Goal: Information Seeking & Learning: Learn about a topic

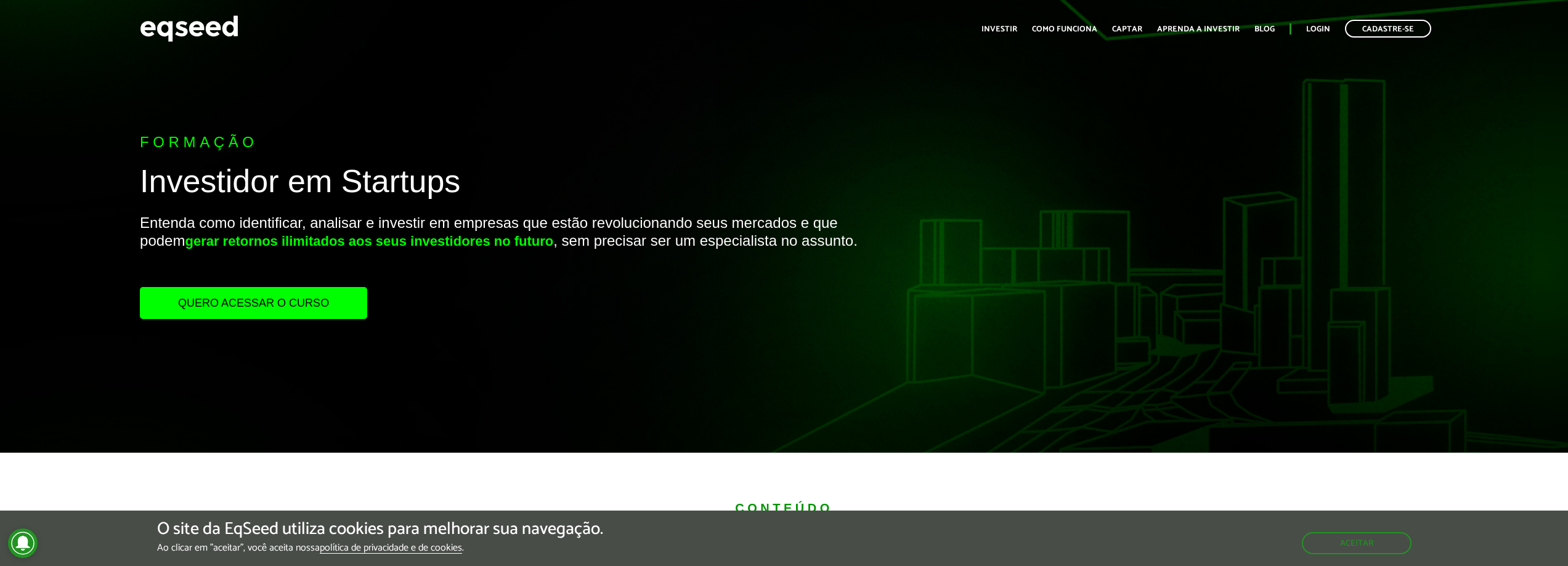
click at [324, 304] on link "Quero acessar o curso" at bounding box center [253, 303] width 227 height 32
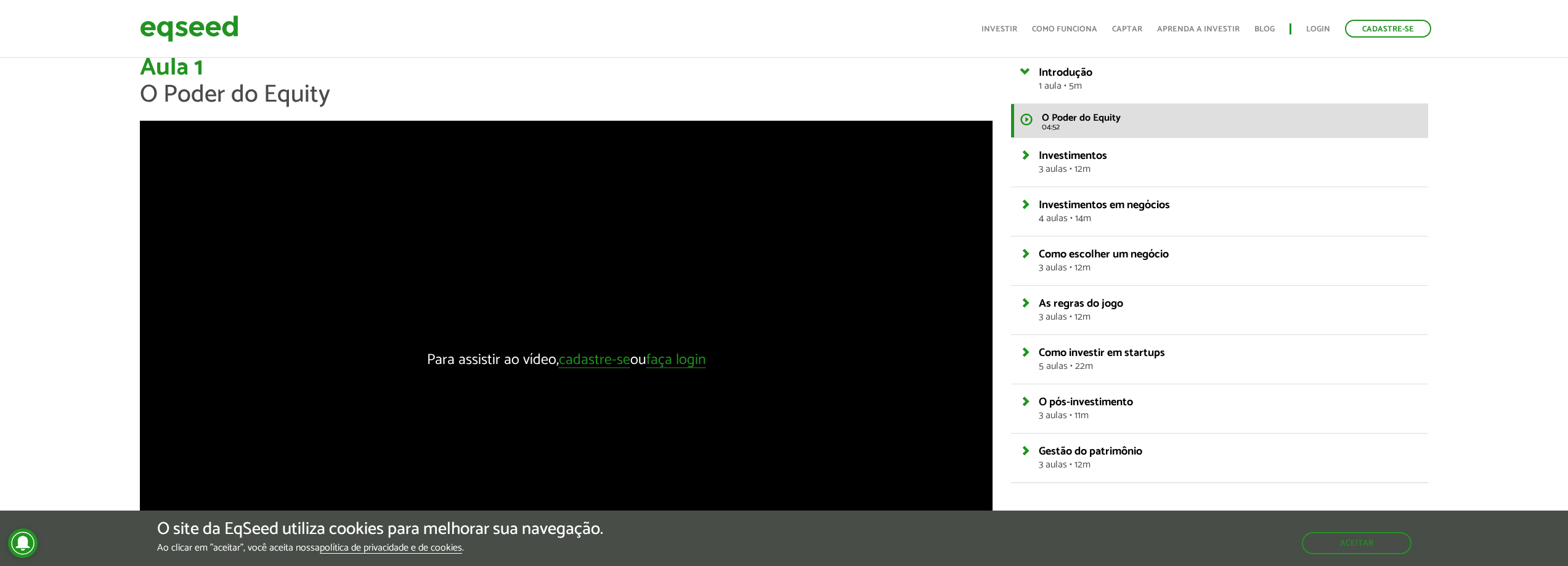
scroll to position [62, 0]
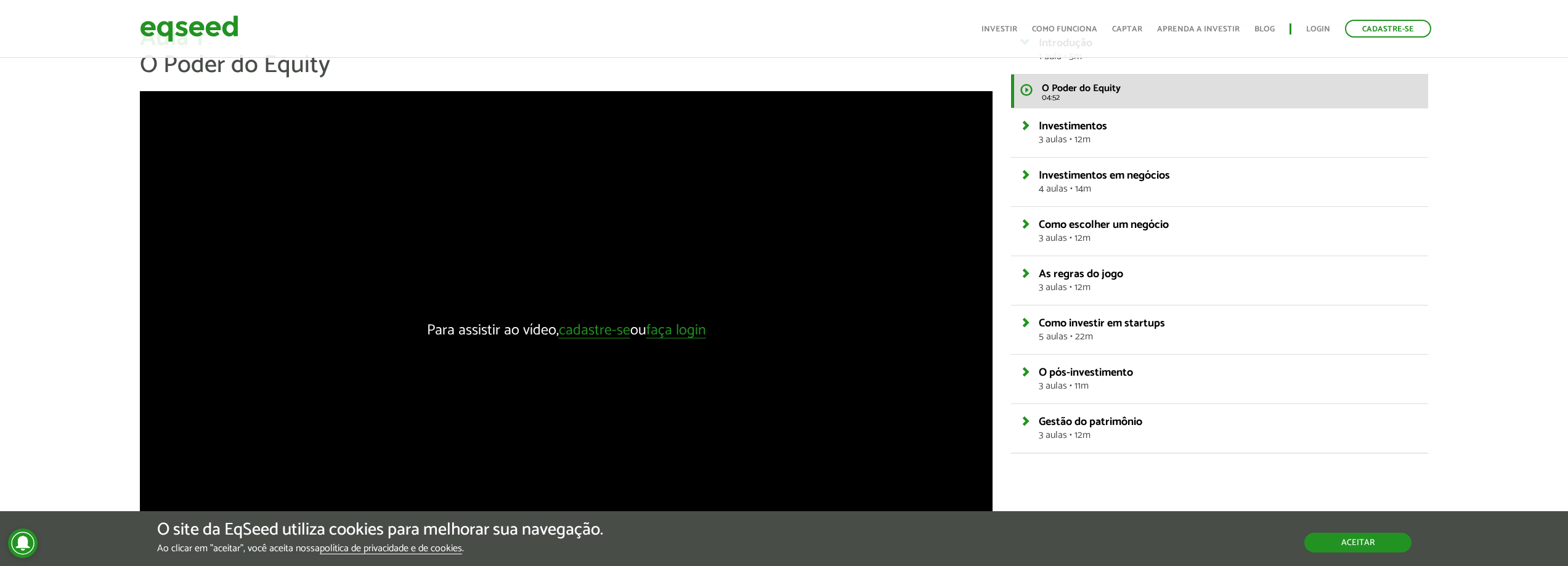
click at [1352, 538] on button "Aceitar" at bounding box center [1358, 542] width 107 height 20
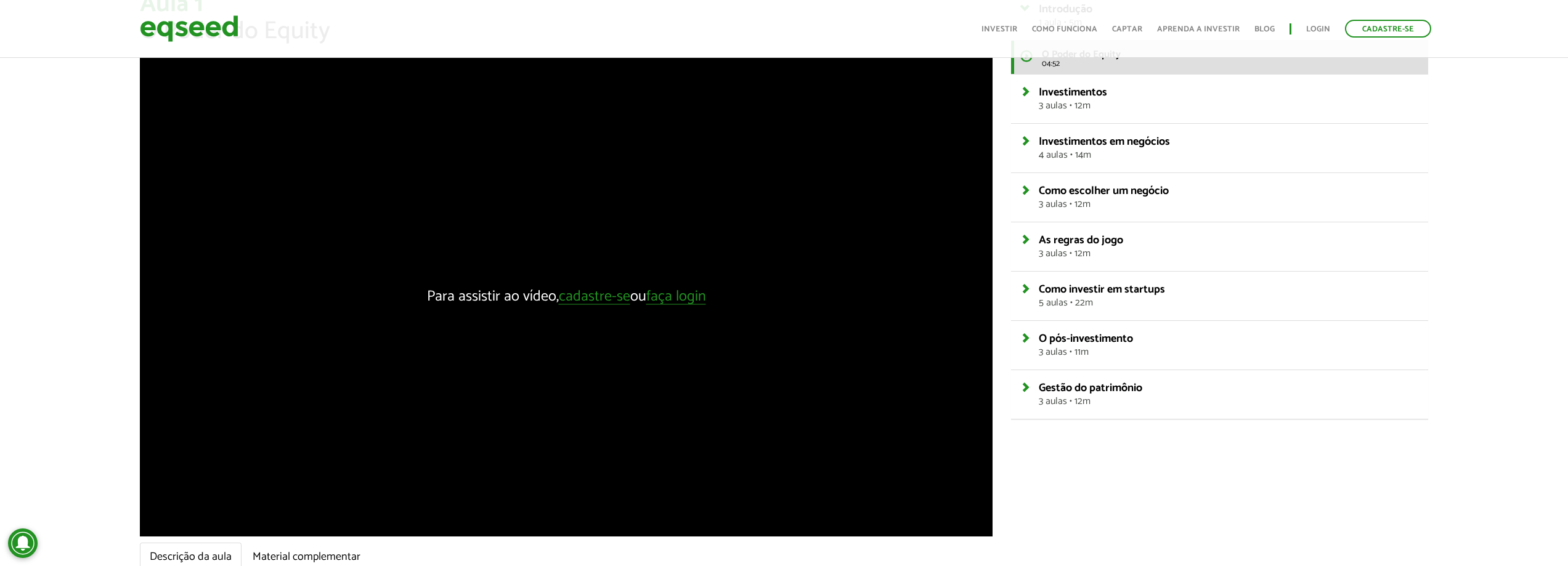
scroll to position [123, 0]
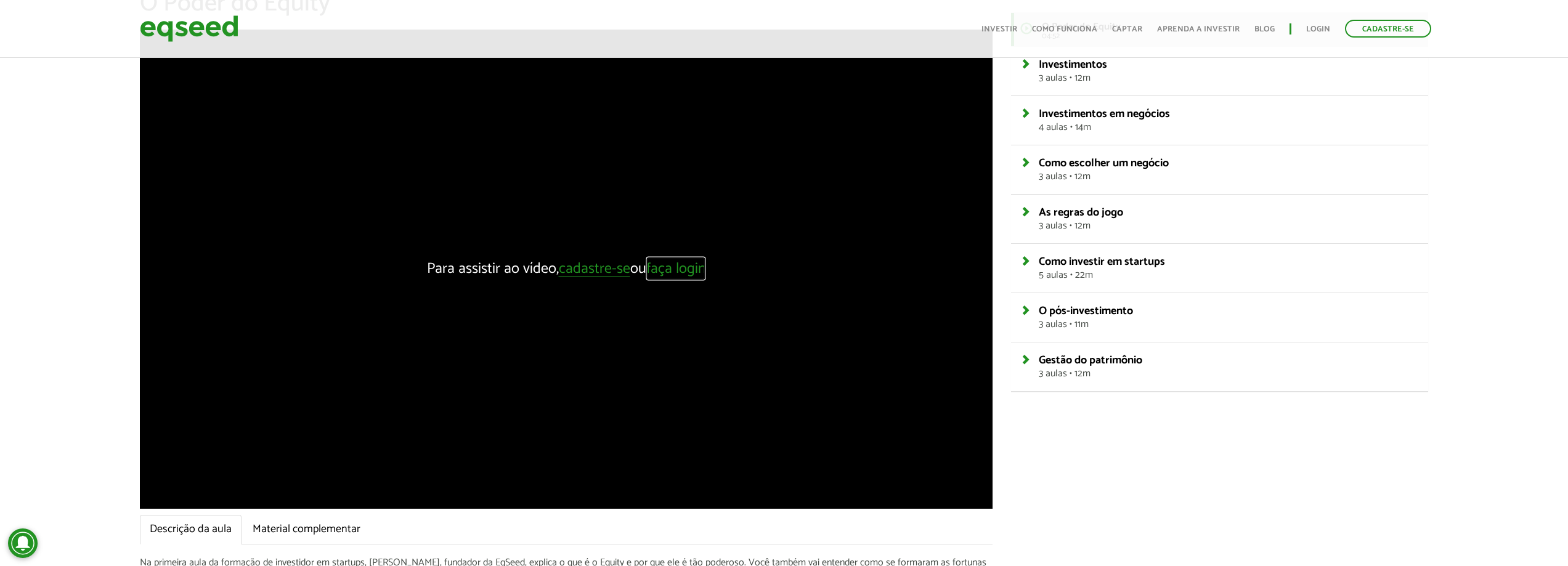
click at [670, 268] on link "faça login" at bounding box center [677, 269] width 60 height 15
click at [616, 267] on link "cadastre-se" at bounding box center [594, 269] width 71 height 15
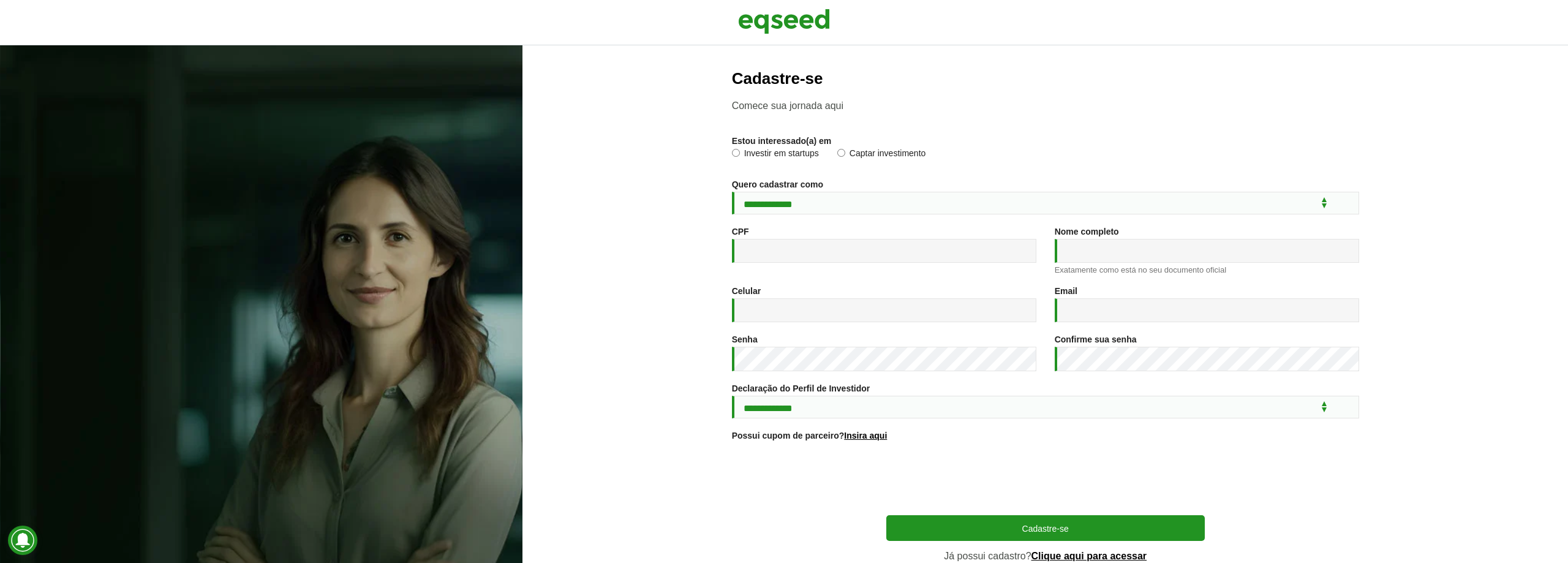
click at [742, 151] on label "Investir em startups" at bounding box center [776, 154] width 87 height 12
click at [1318, 208] on select "**********" at bounding box center [1045, 203] width 627 height 22
select select "***"
click at [732, 191] on select "**********" at bounding box center [1045, 203] width 627 height 22
click at [791, 252] on input "CPF *" at bounding box center [884, 251] width 305 height 24
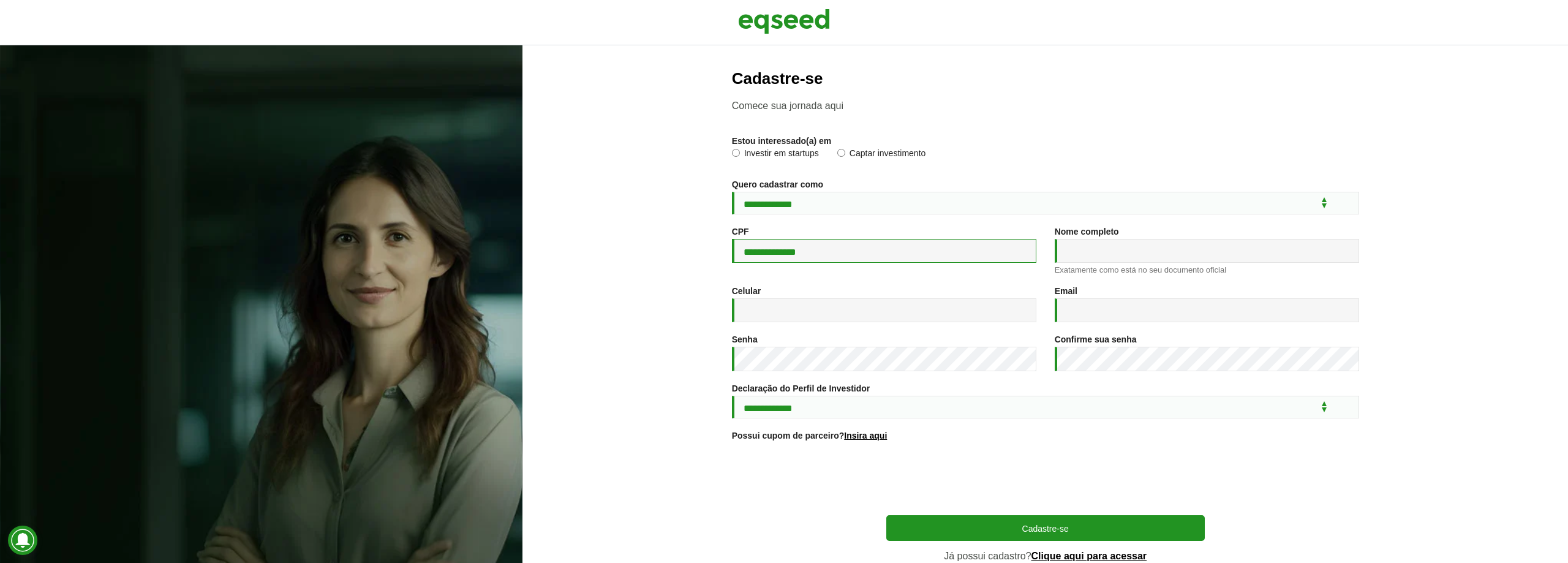
type input "**********"
click at [1088, 256] on input "Nome completo *" at bounding box center [1207, 251] width 305 height 24
type input "**********"
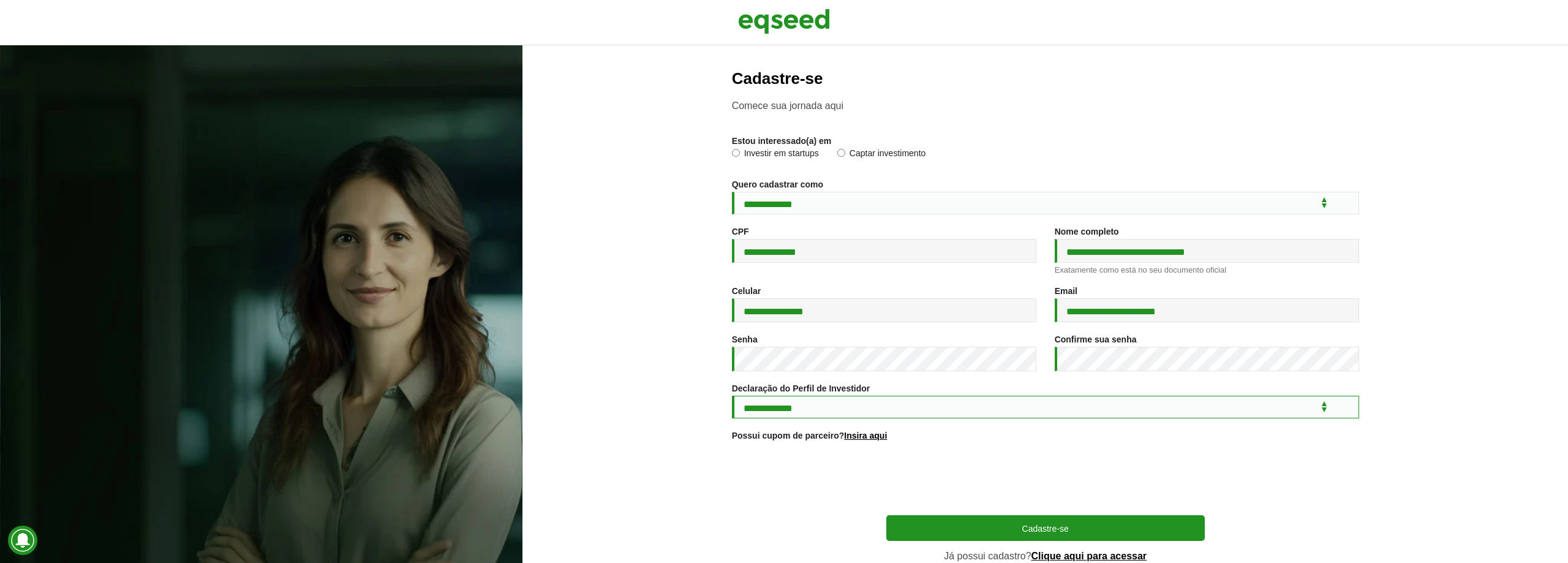
click at [980, 399] on select "**********" at bounding box center [1045, 407] width 627 height 22
select select "***"
click at [732, 398] on select "**********" at bounding box center [1045, 407] width 627 height 22
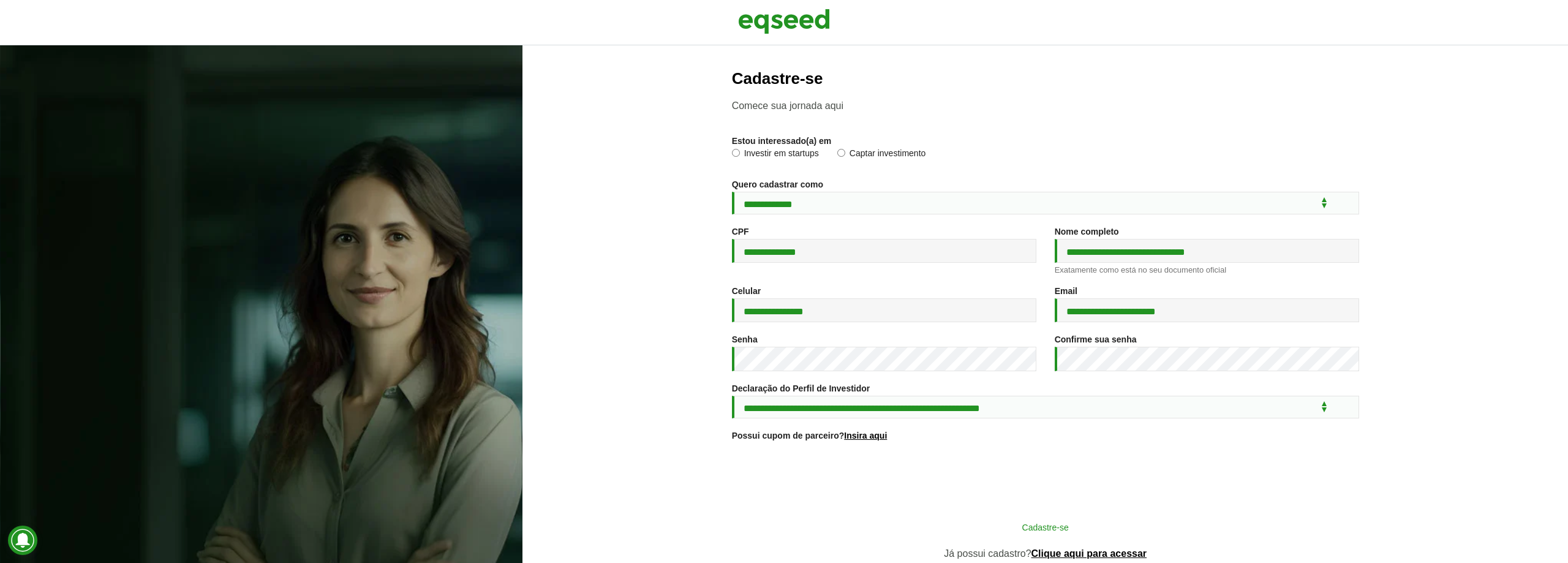
click at [1026, 537] on button "Cadastre-se" at bounding box center [1045, 526] width 319 height 23
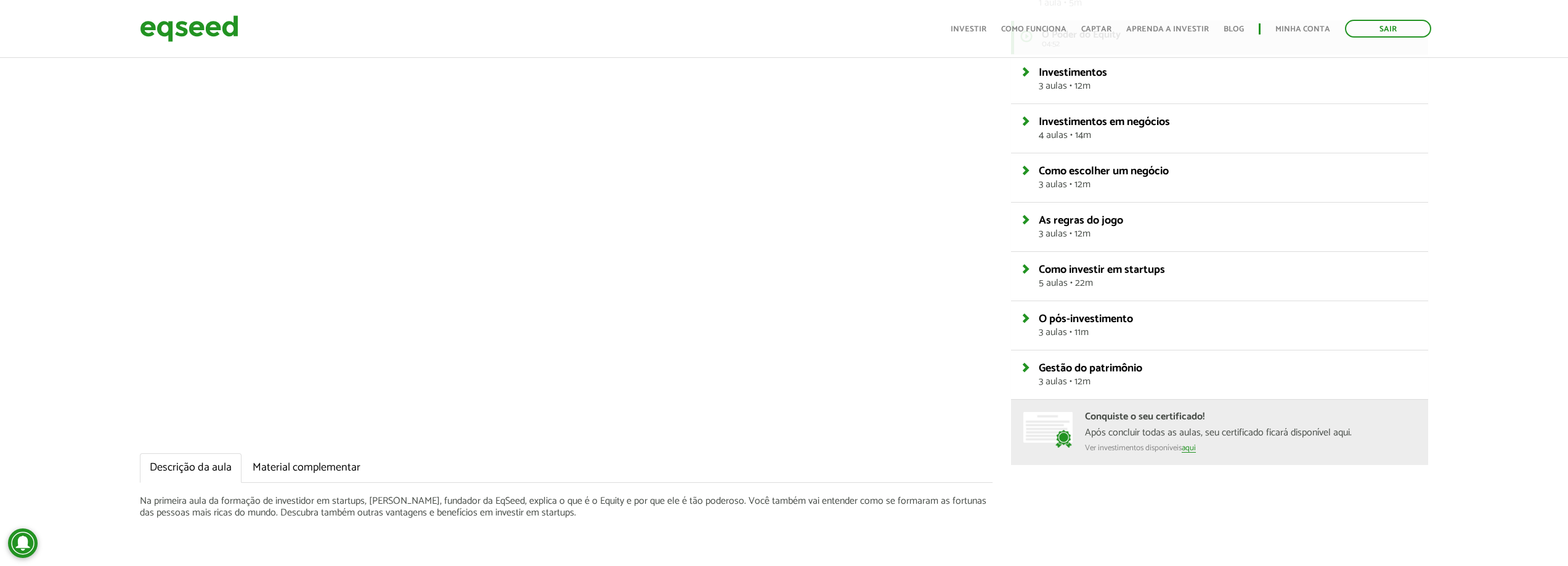
scroll to position [123, 0]
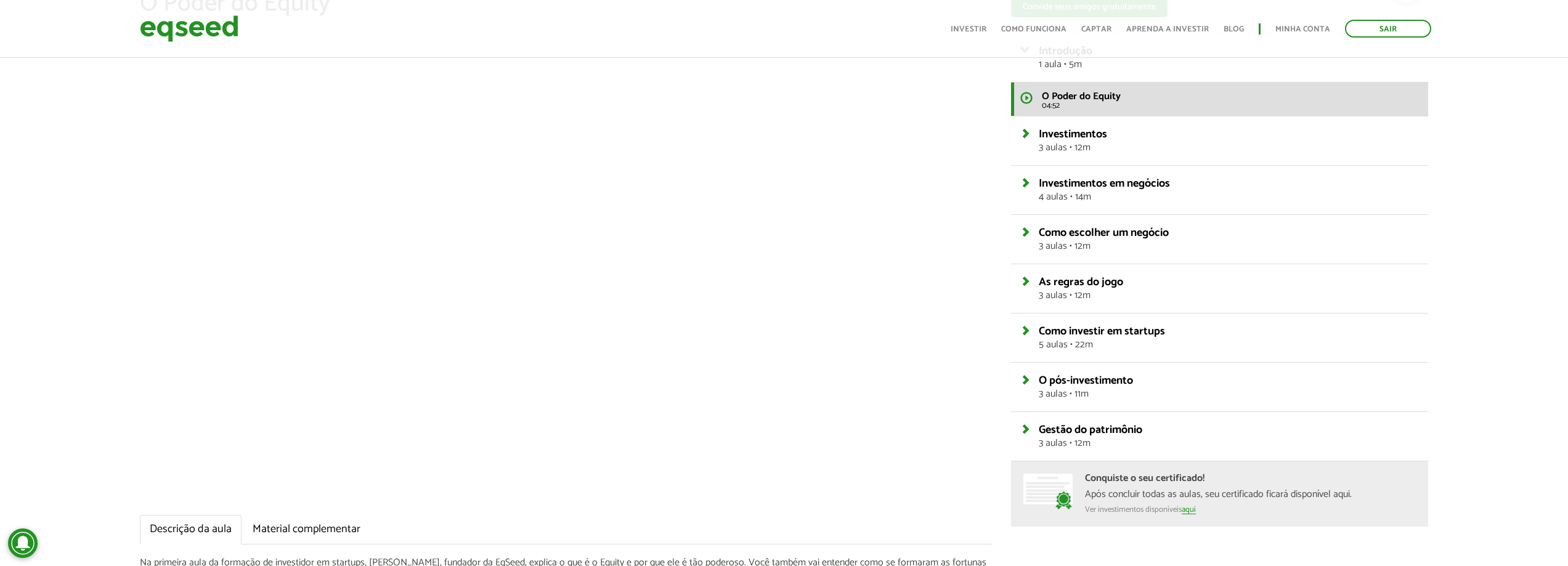
click at [970, 530] on ul "Descrição da aula Material complementar" at bounding box center [566, 530] width 852 height 30
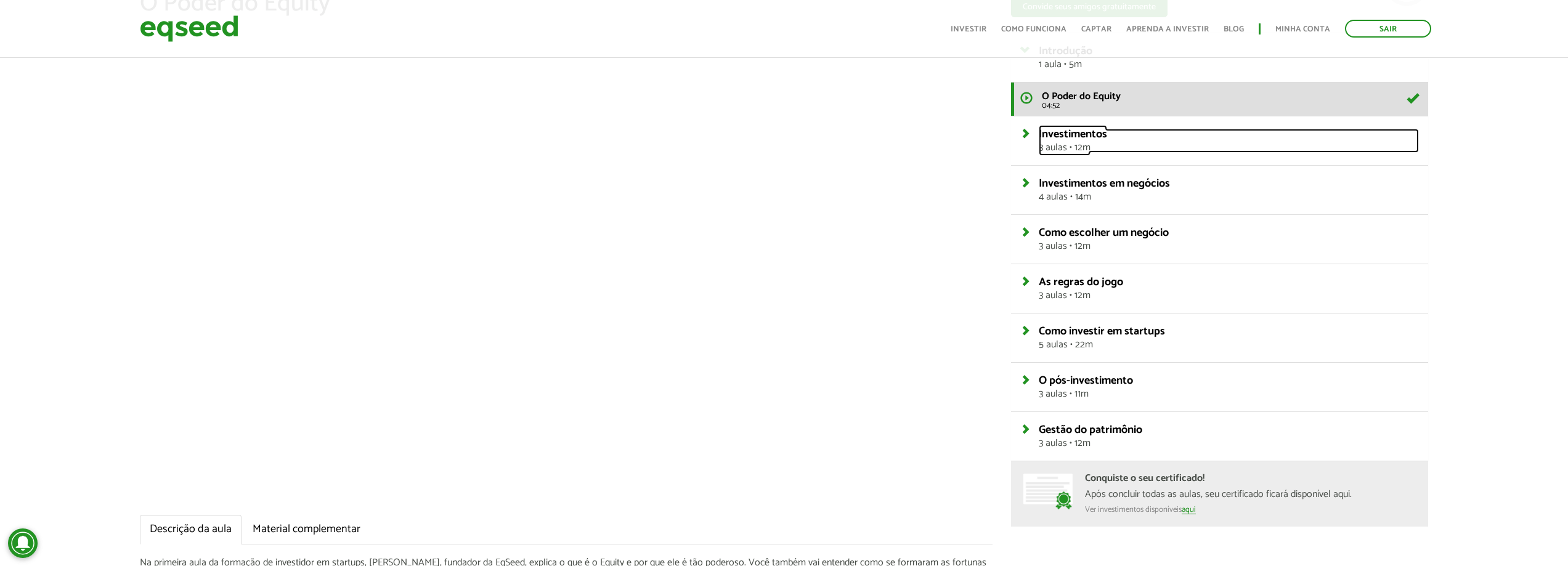
click at [1082, 149] on span "3 aulas • 12m" at bounding box center [1228, 148] width 380 height 10
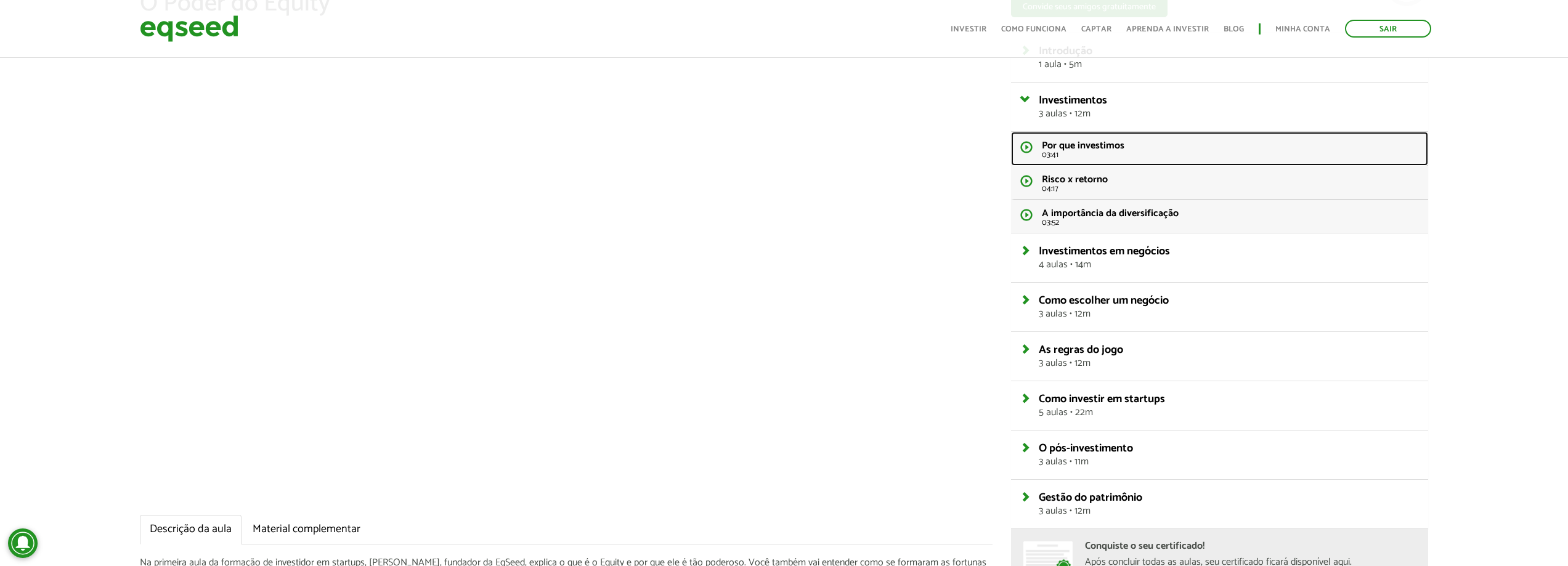
click at [1082, 149] on span "Por que investimos" at bounding box center [1083, 146] width 82 height 17
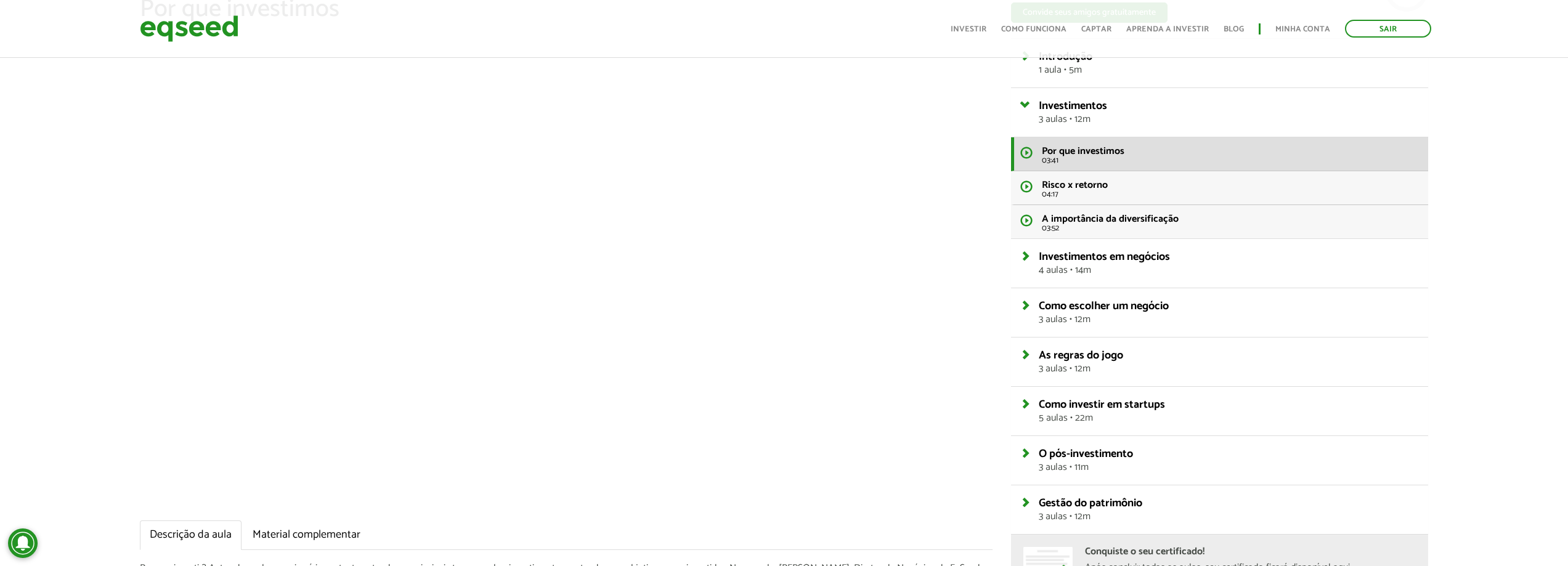
scroll to position [91, 0]
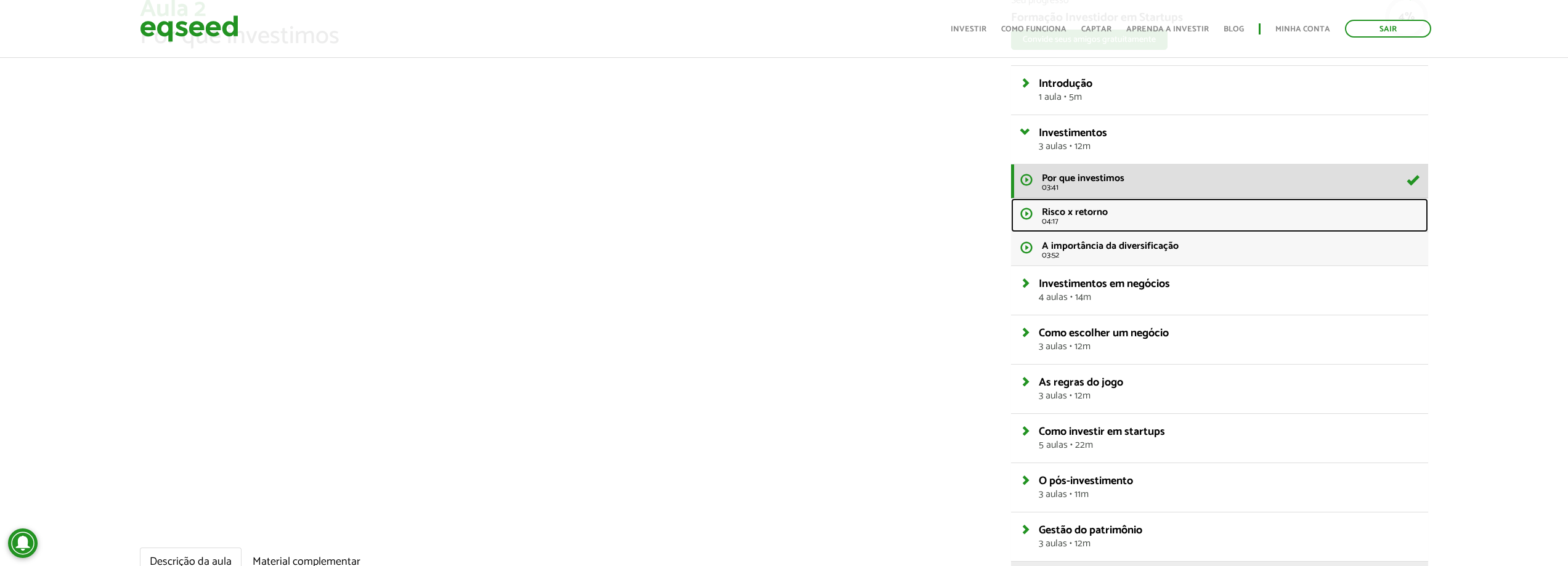
click at [1109, 204] on link "Risco x retorno 04:17" at bounding box center [1219, 215] width 417 height 34
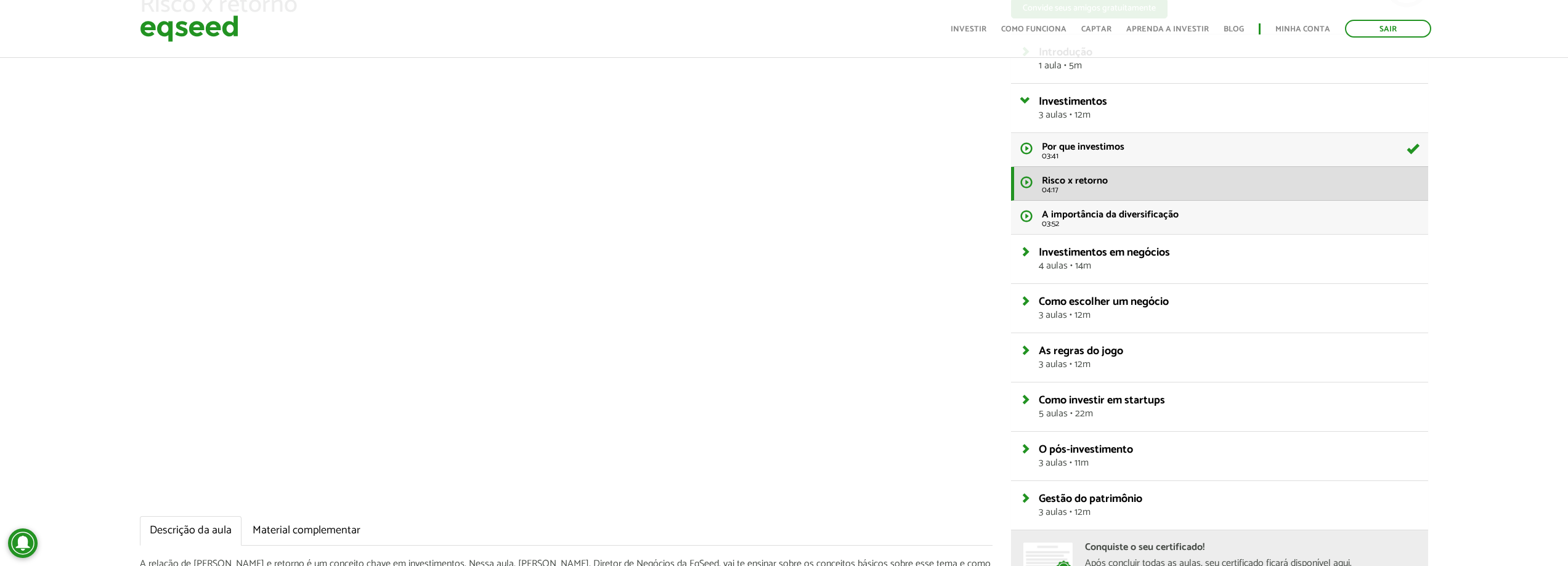
scroll to position [123, 0]
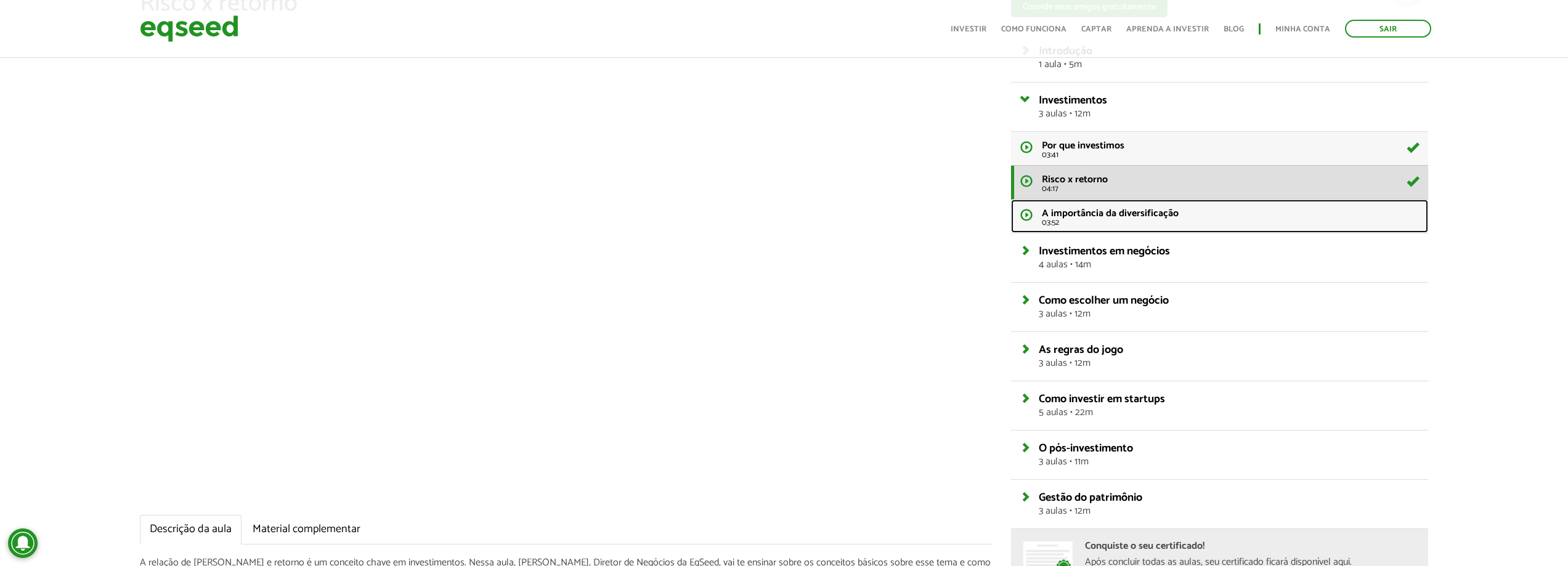
click at [1105, 219] on span "A importância da diversificação" at bounding box center [1110, 214] width 136 height 17
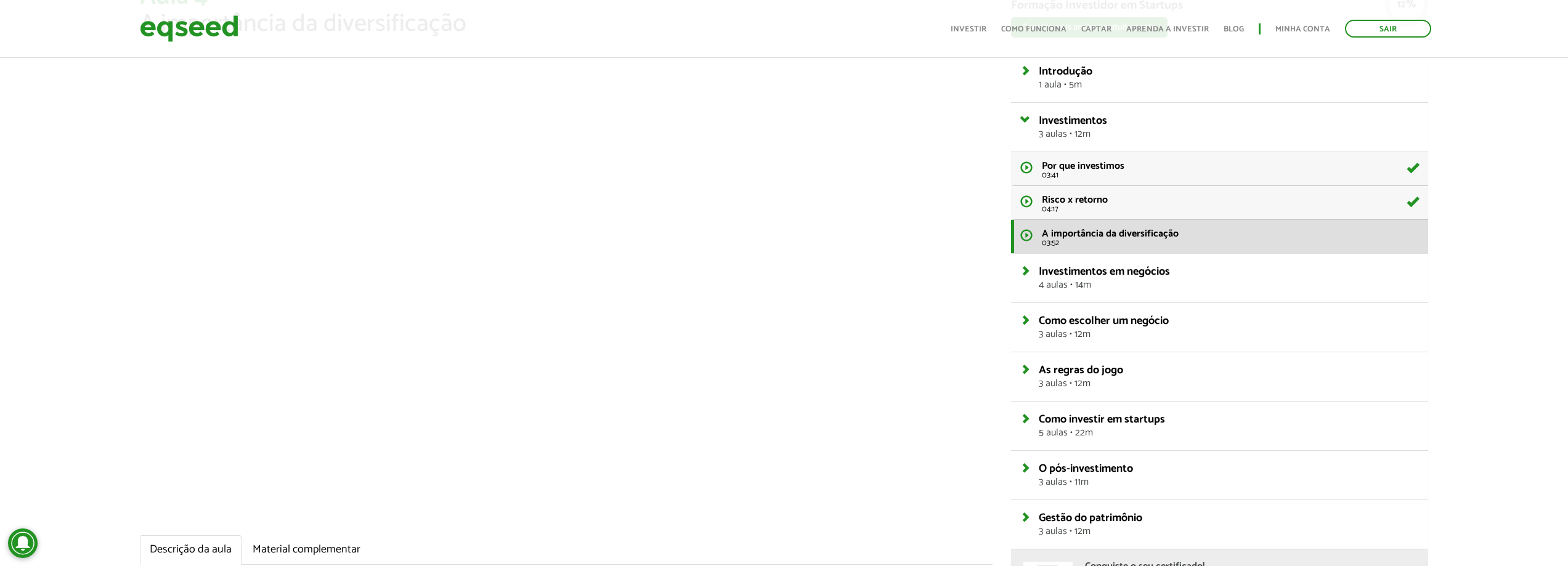
scroll to position [123, 0]
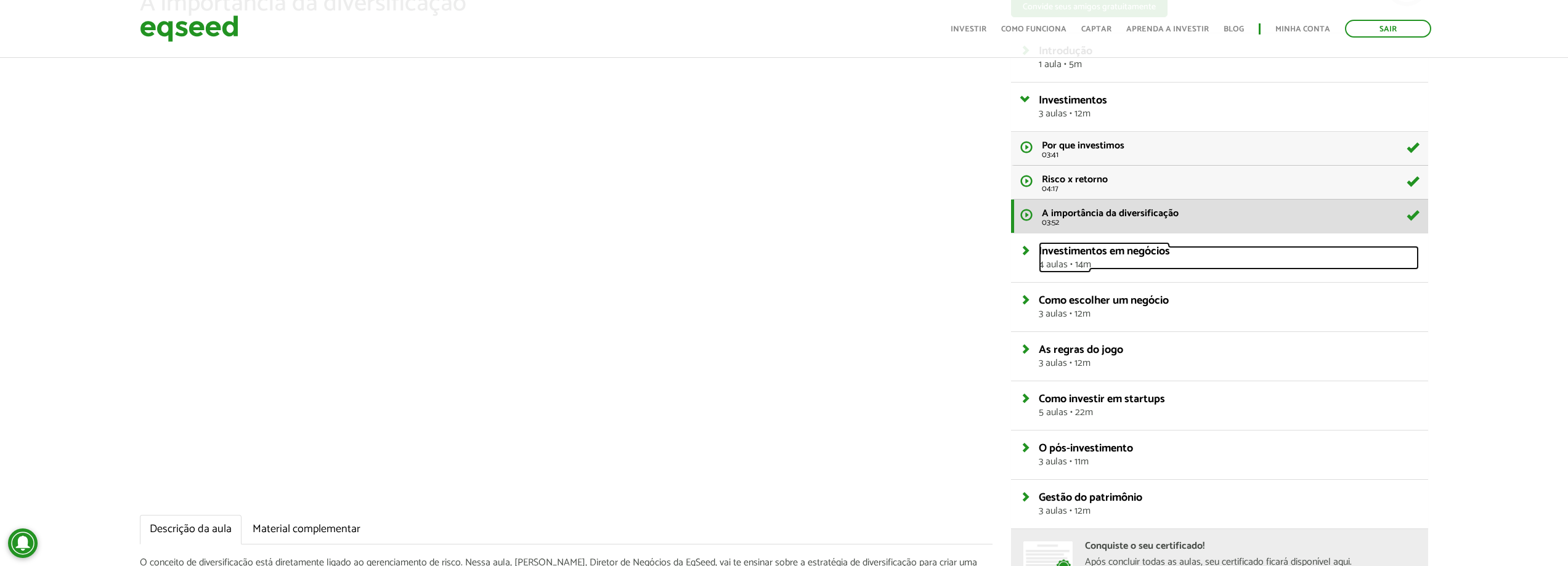
click at [1109, 262] on span "4 aulas • 14m" at bounding box center [1228, 264] width 380 height 10
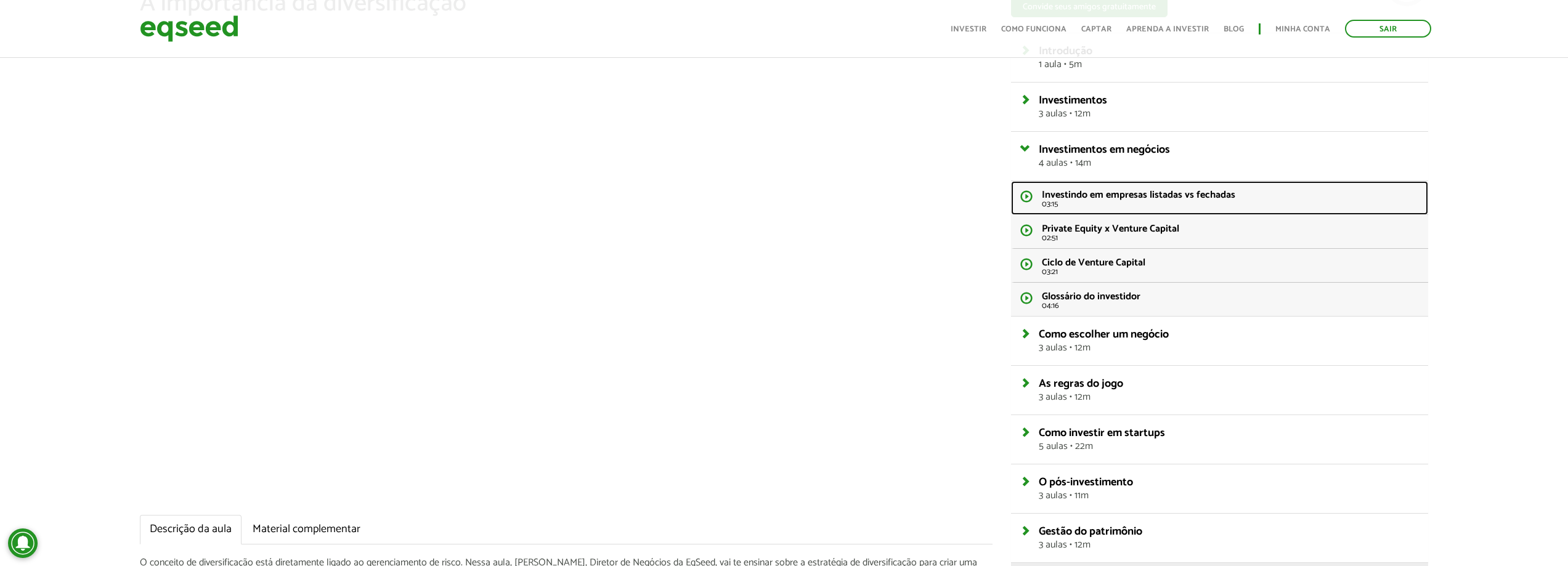
click at [1082, 198] on span "Investindo em empresas listadas vs fechadas" at bounding box center [1138, 195] width 193 height 17
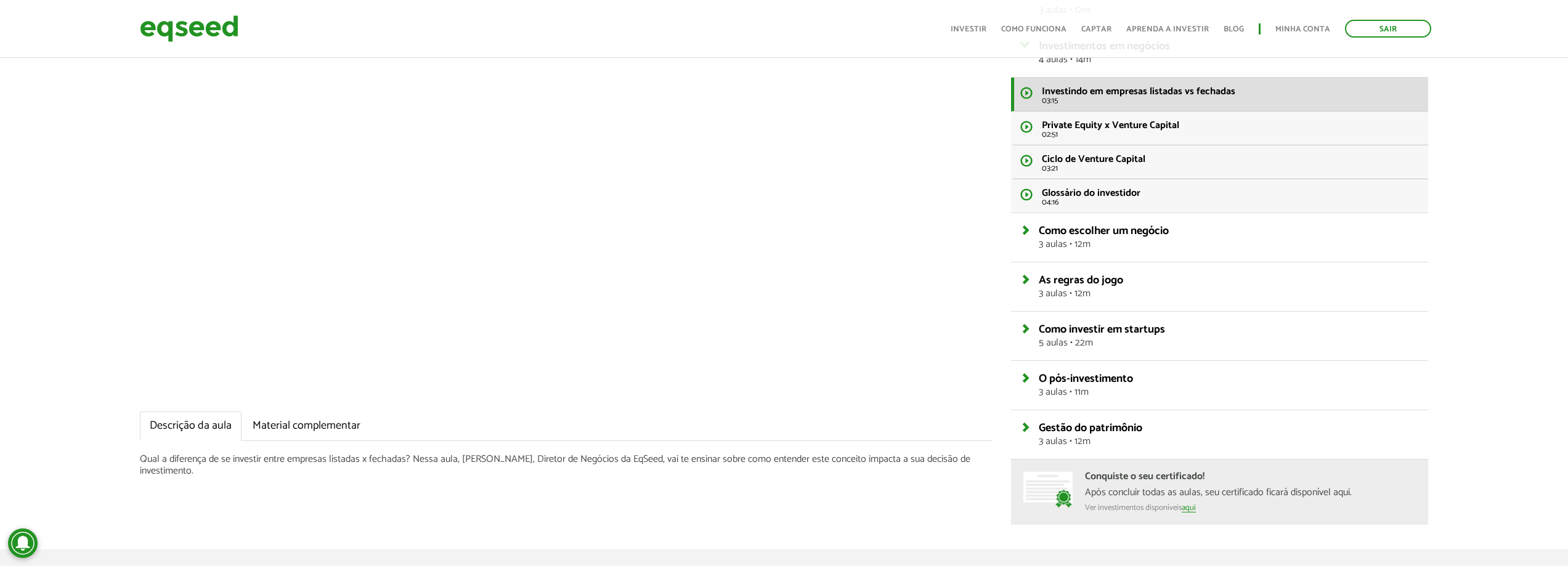
scroll to position [91, 0]
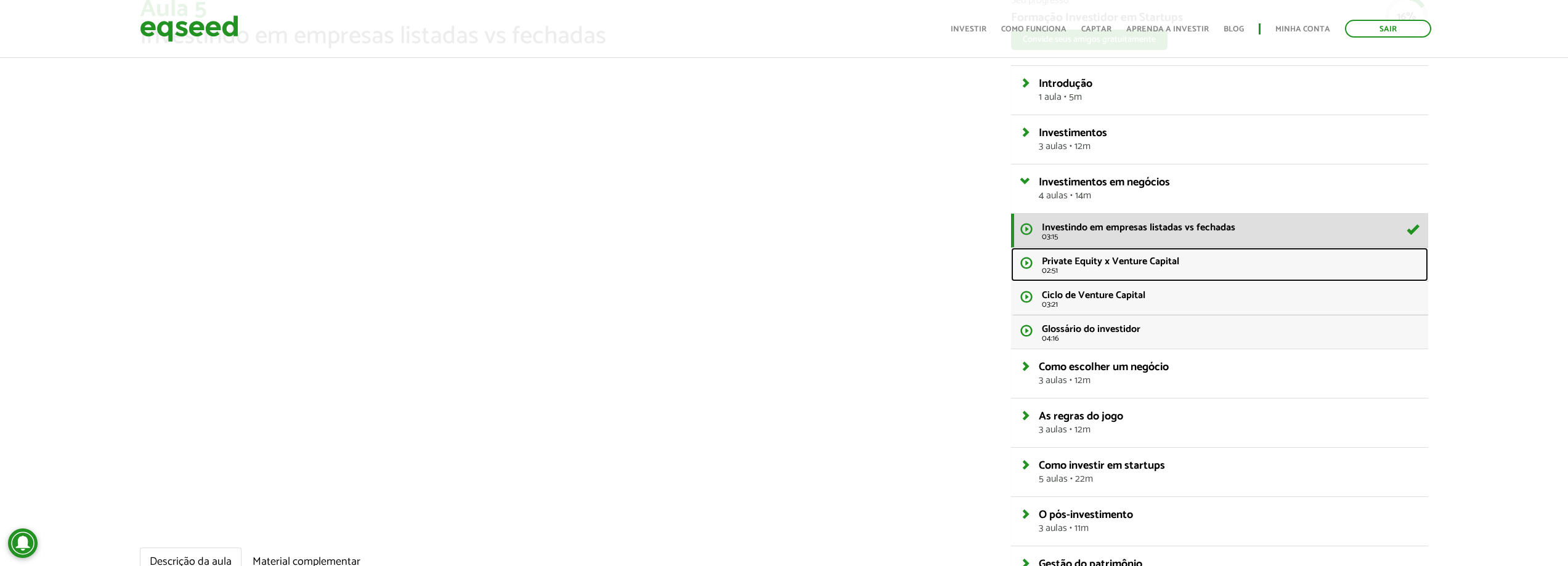
click at [1091, 262] on span "Private Equity x Venture Capital" at bounding box center [1110, 262] width 137 height 17
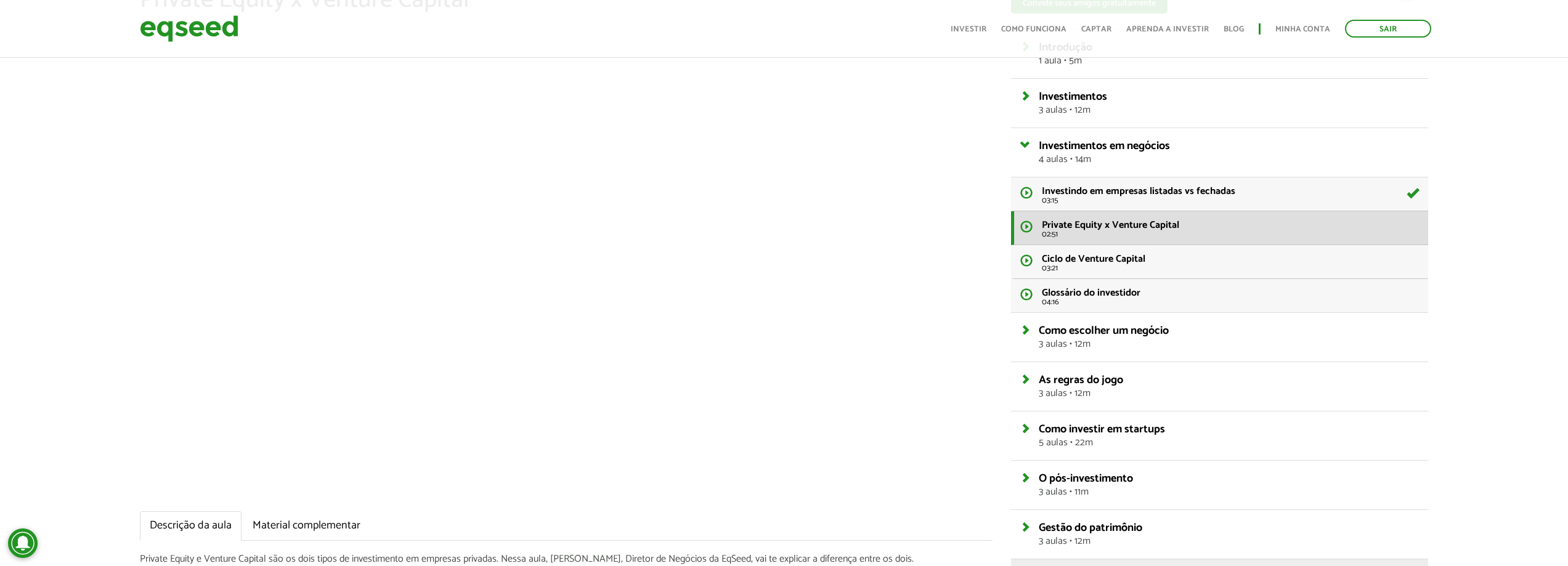
scroll to position [91, 0]
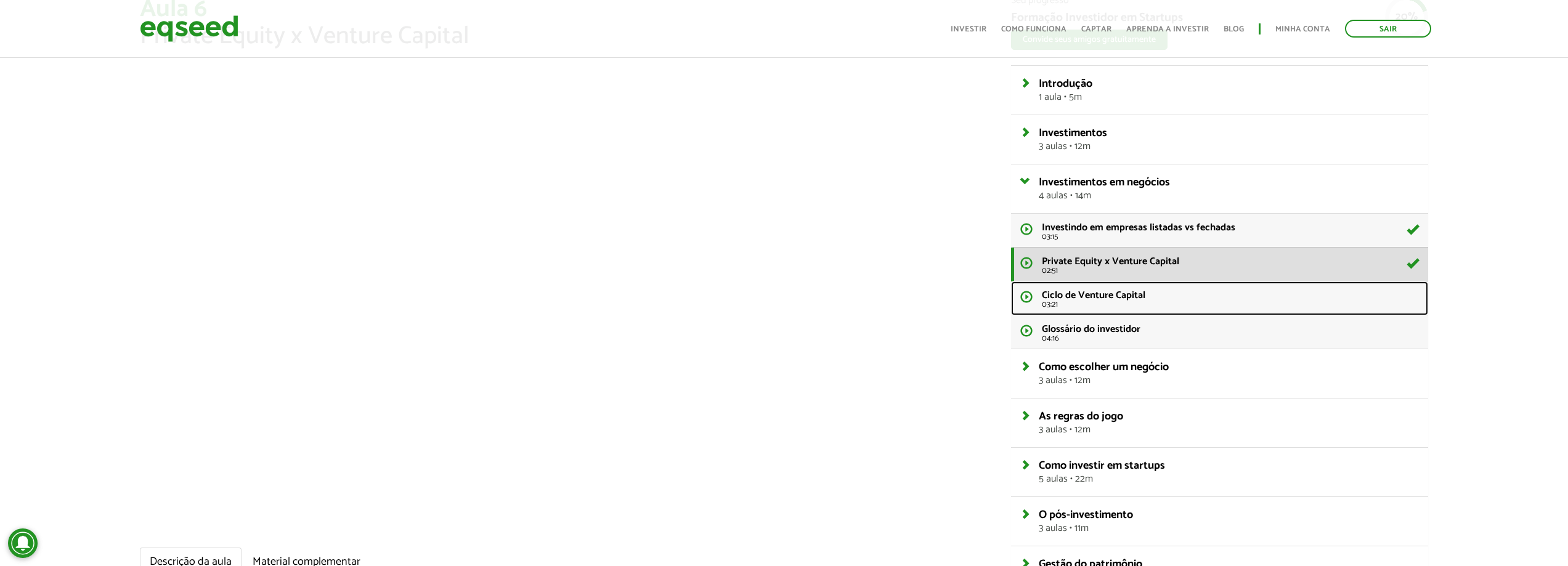
click at [1093, 295] on span "Ciclo de Venture Capital" at bounding box center [1093, 295] width 104 height 17
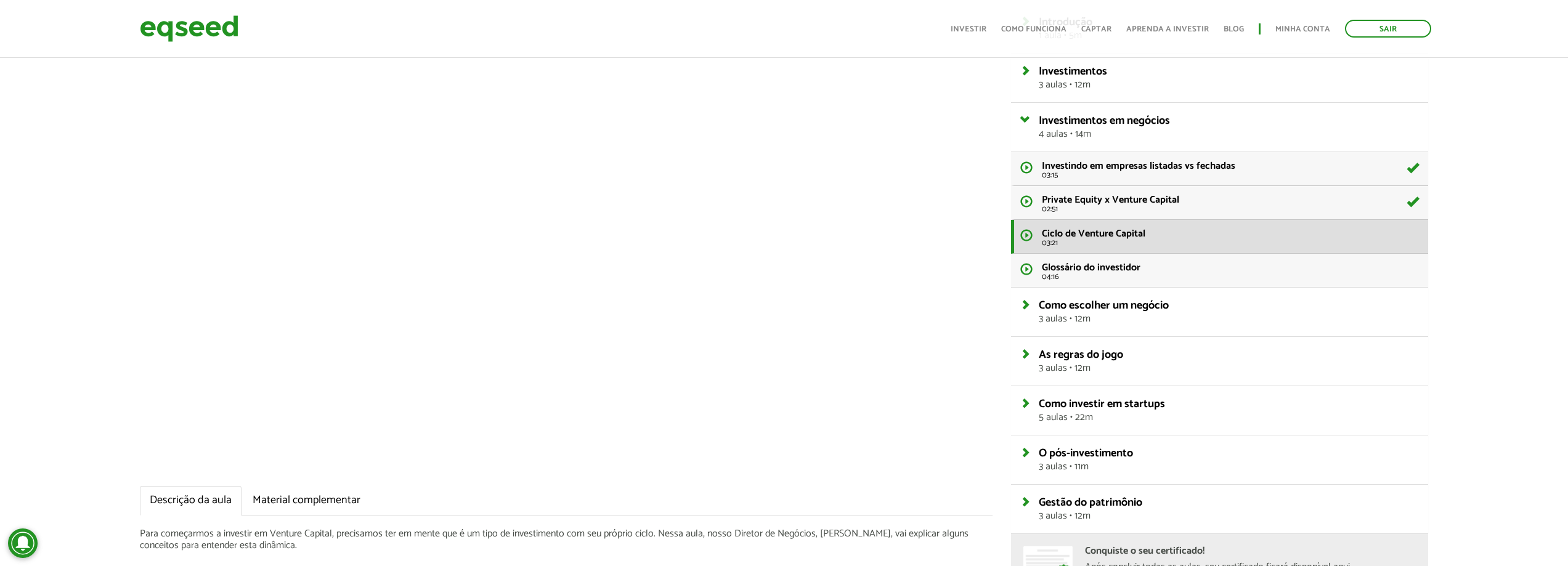
scroll to position [91, 0]
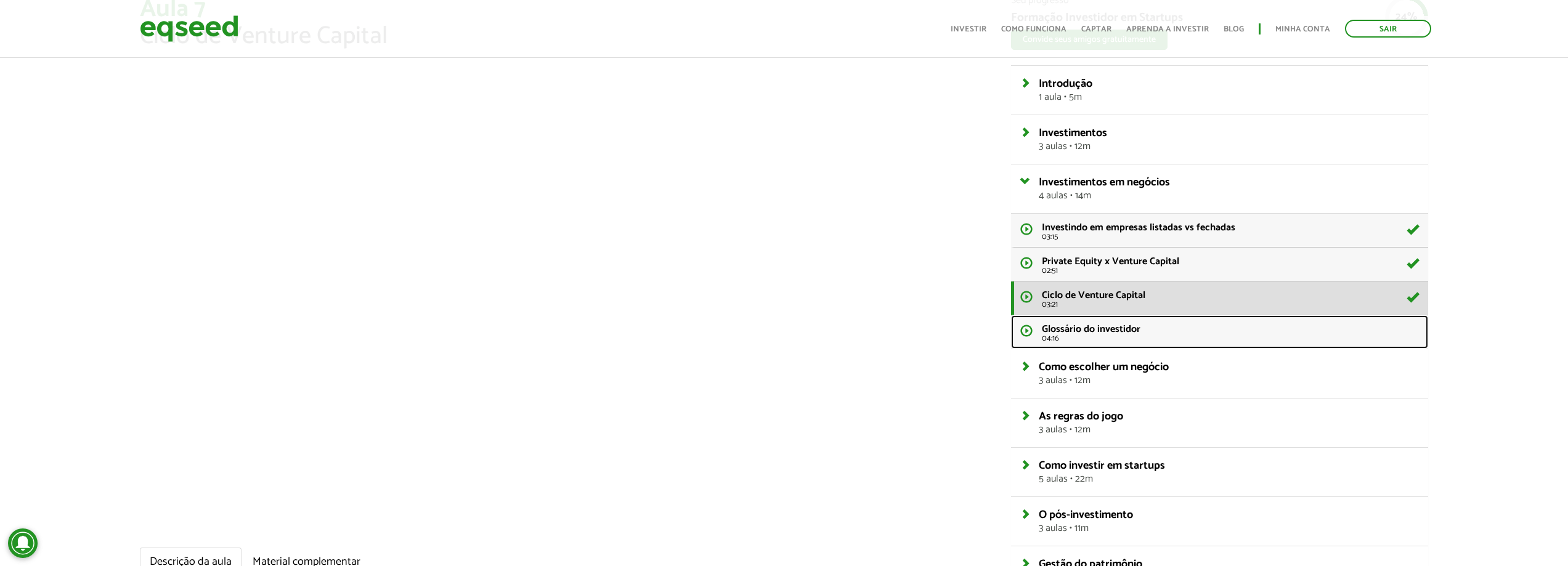
click at [1078, 326] on span "Glossário do investidor" at bounding box center [1090, 329] width 98 height 17
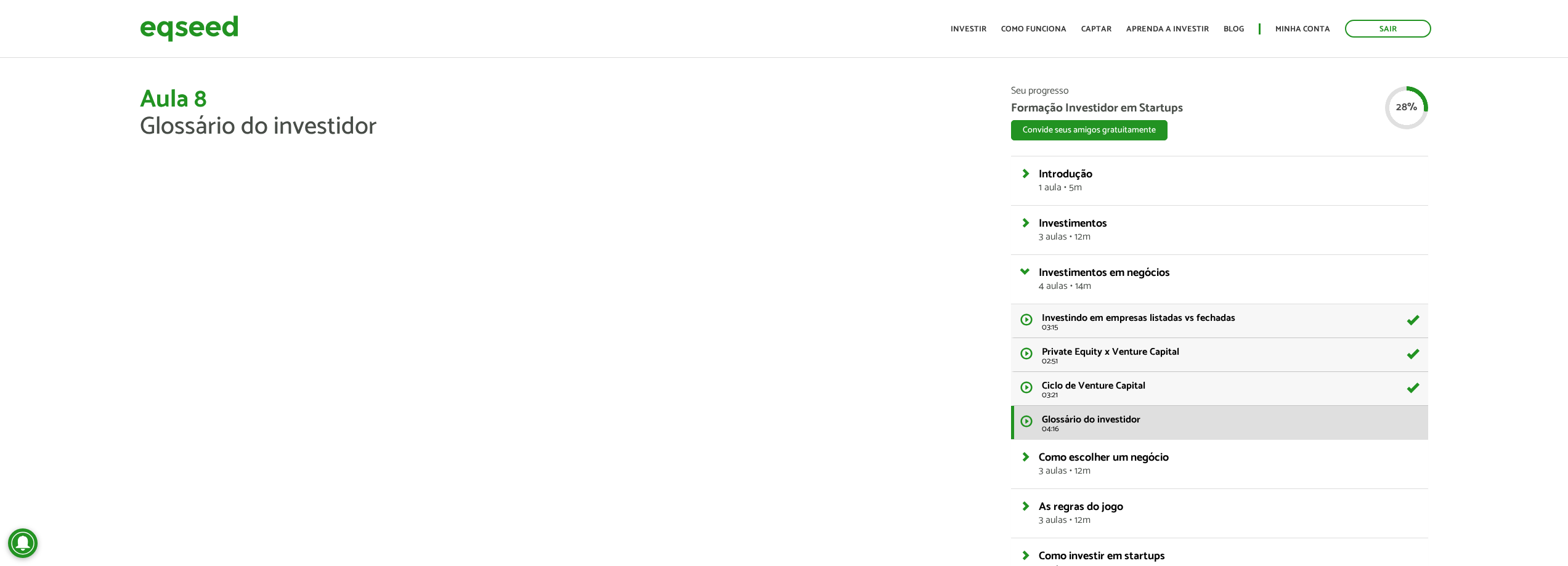
scroll to position [337, 0]
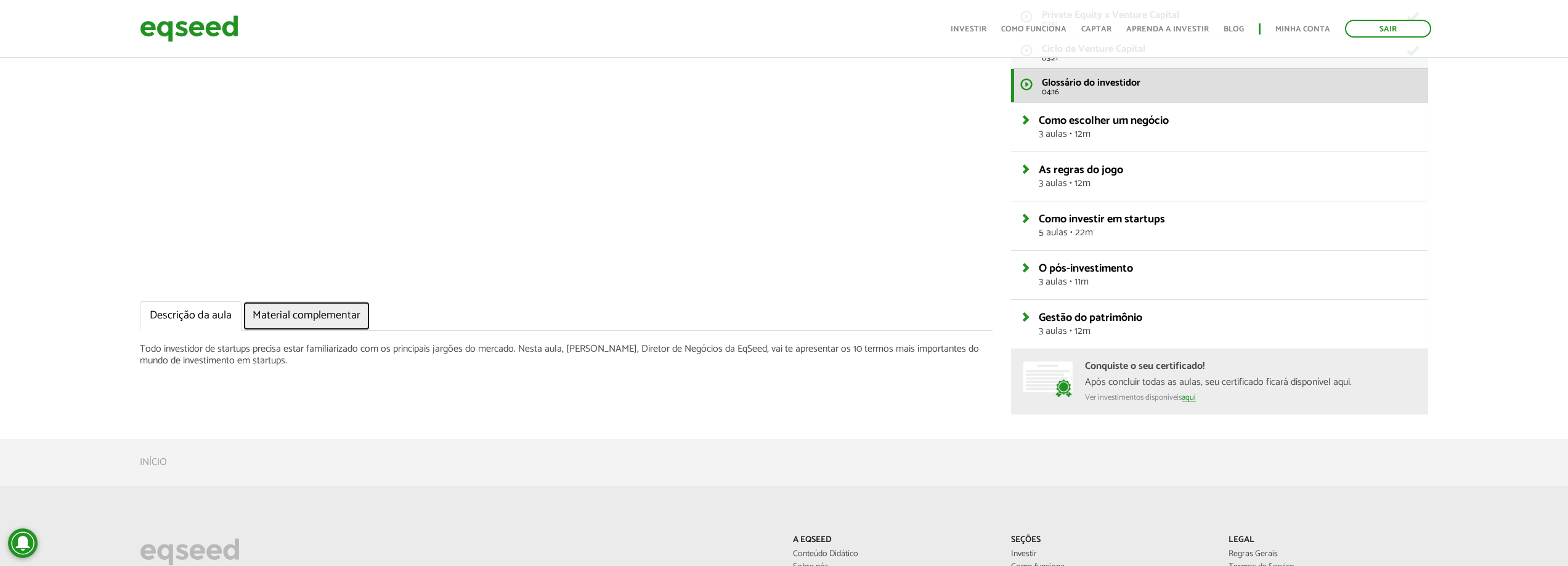
click at [319, 318] on link "Material complementar" at bounding box center [306, 316] width 127 height 30
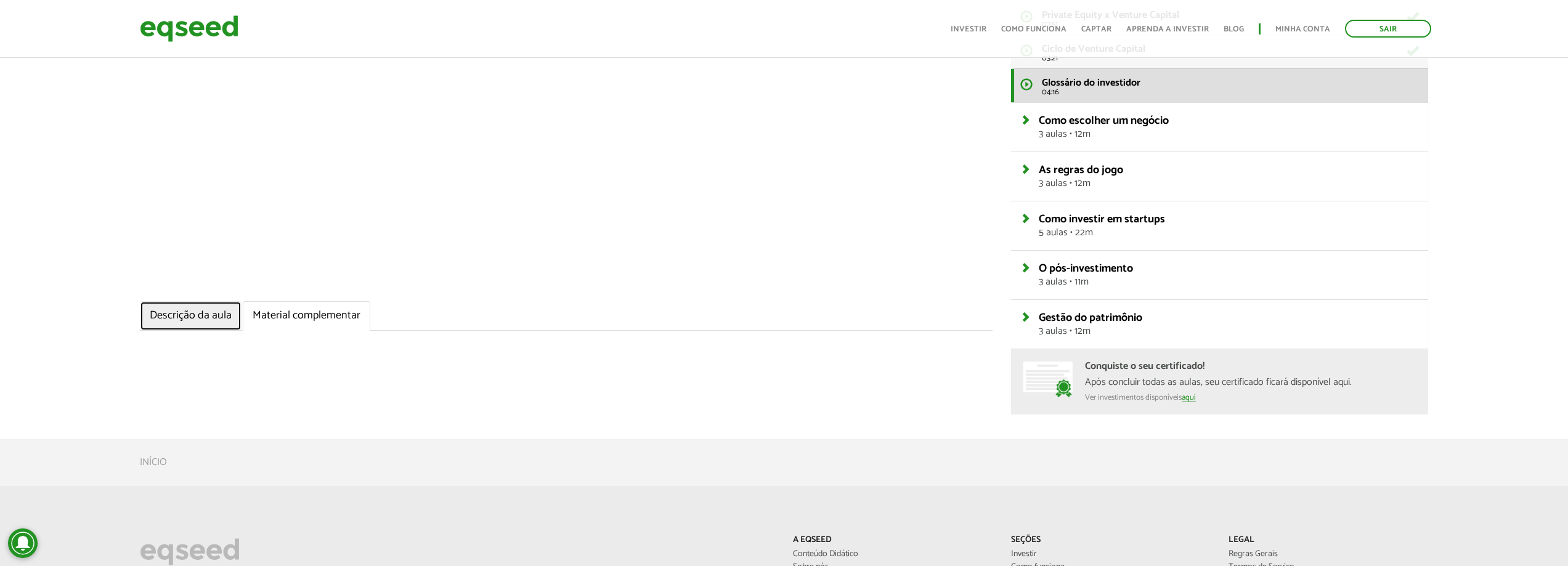
click at [191, 312] on link "Descrição da aula" at bounding box center [191, 316] width 102 height 30
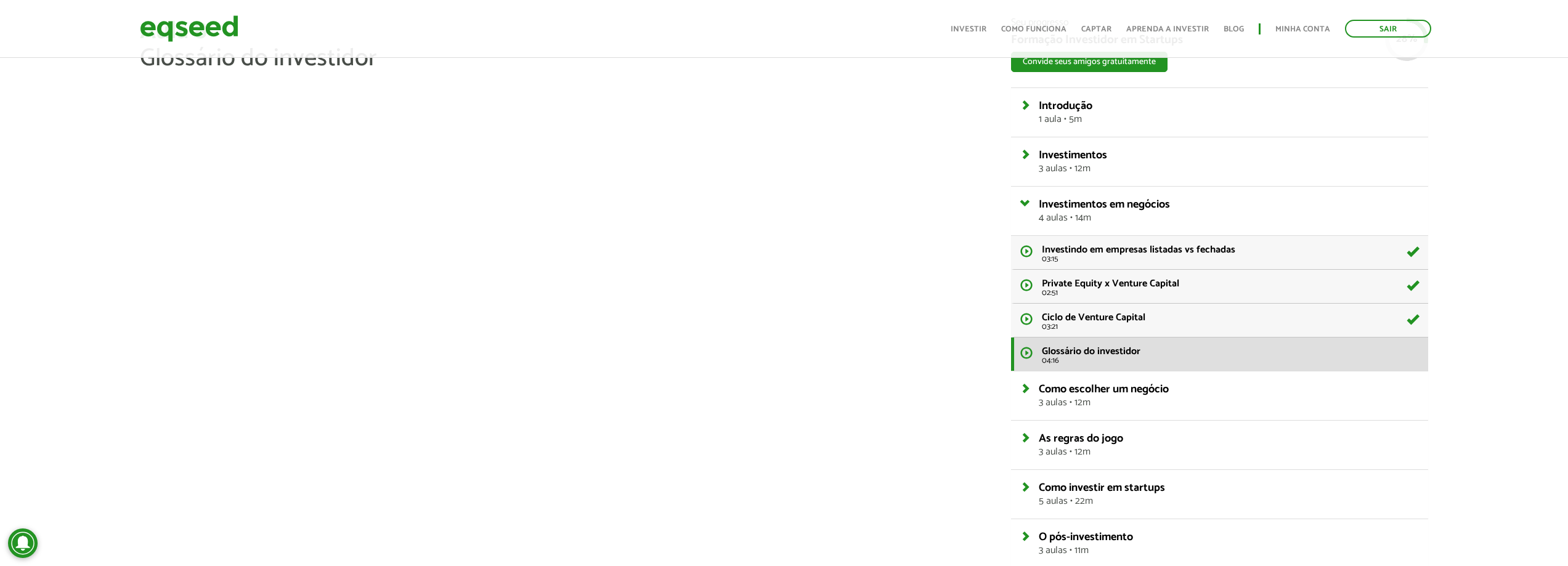
scroll to position [91, 0]
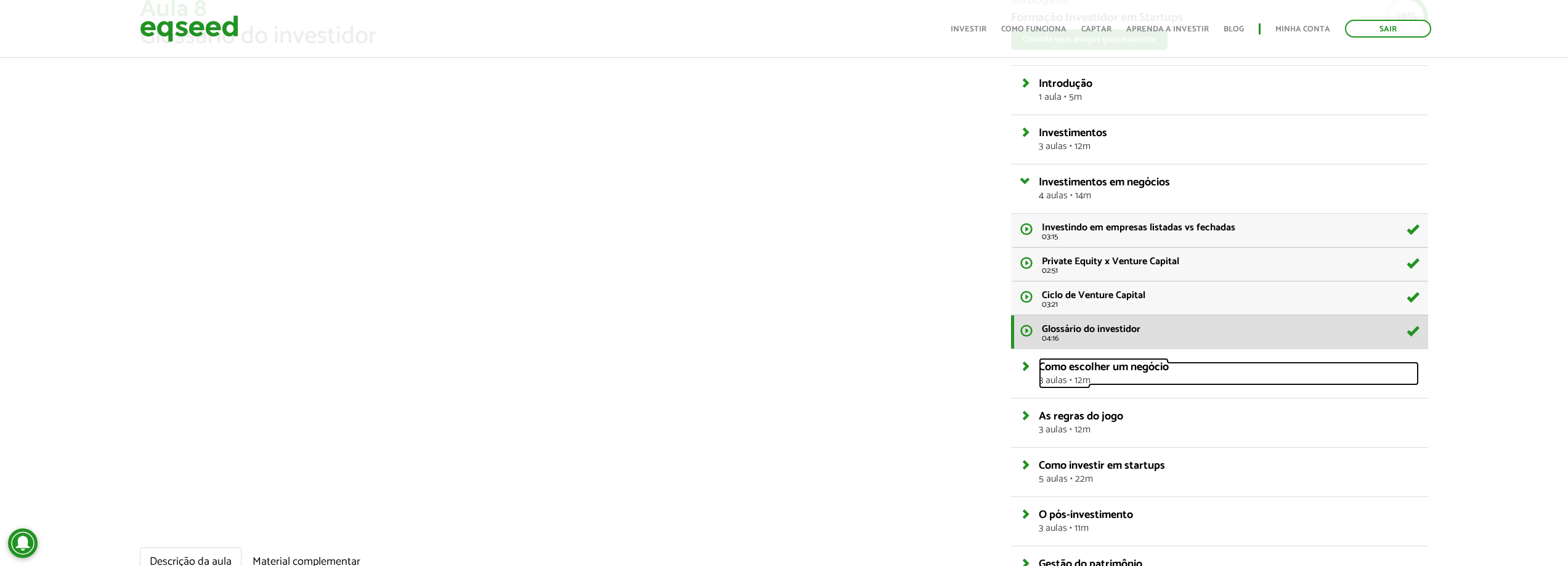
click at [1082, 362] on span "Como escolher um negócio" at bounding box center [1103, 367] width 130 height 19
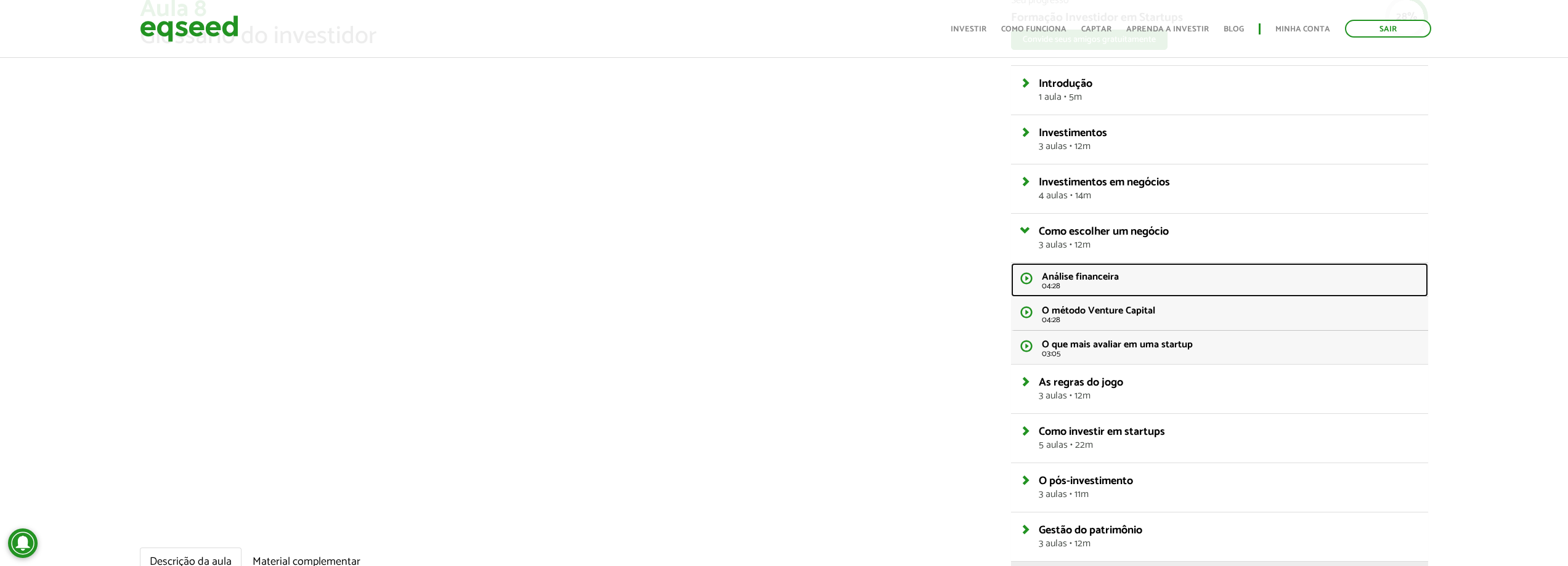
click at [1096, 277] on span "Análise financeira" at bounding box center [1080, 276] width 77 height 17
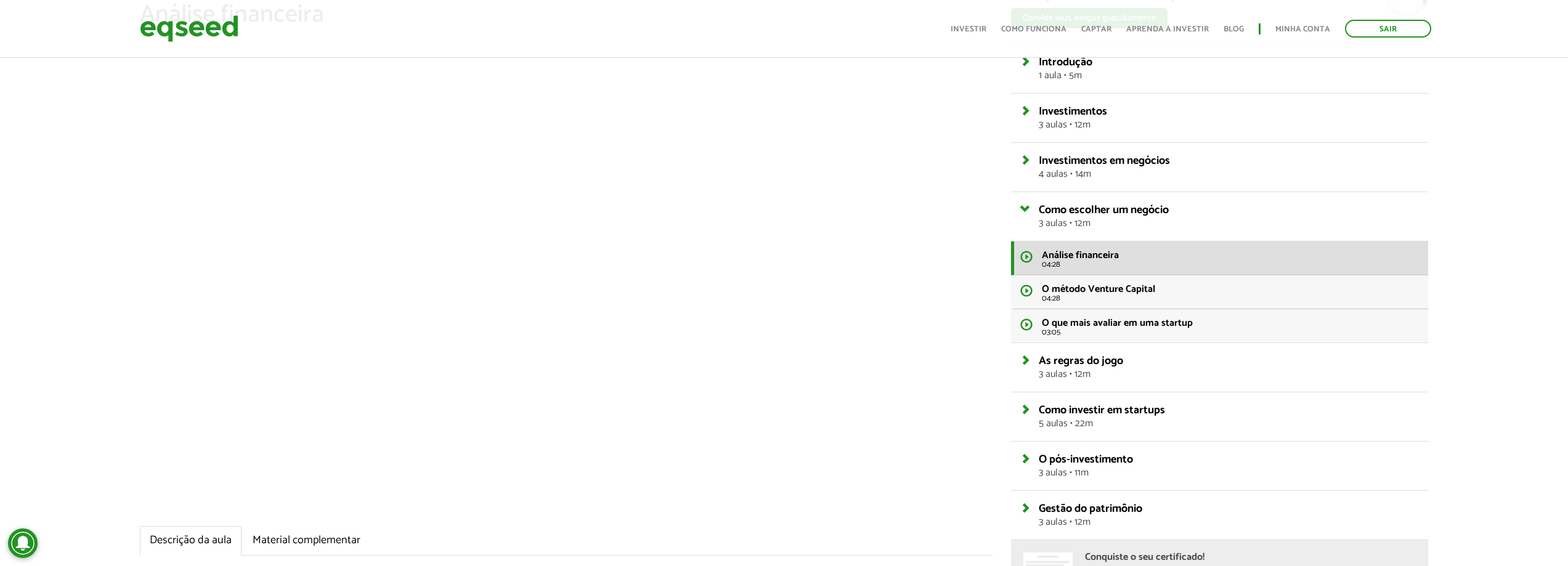
scroll to position [91, 0]
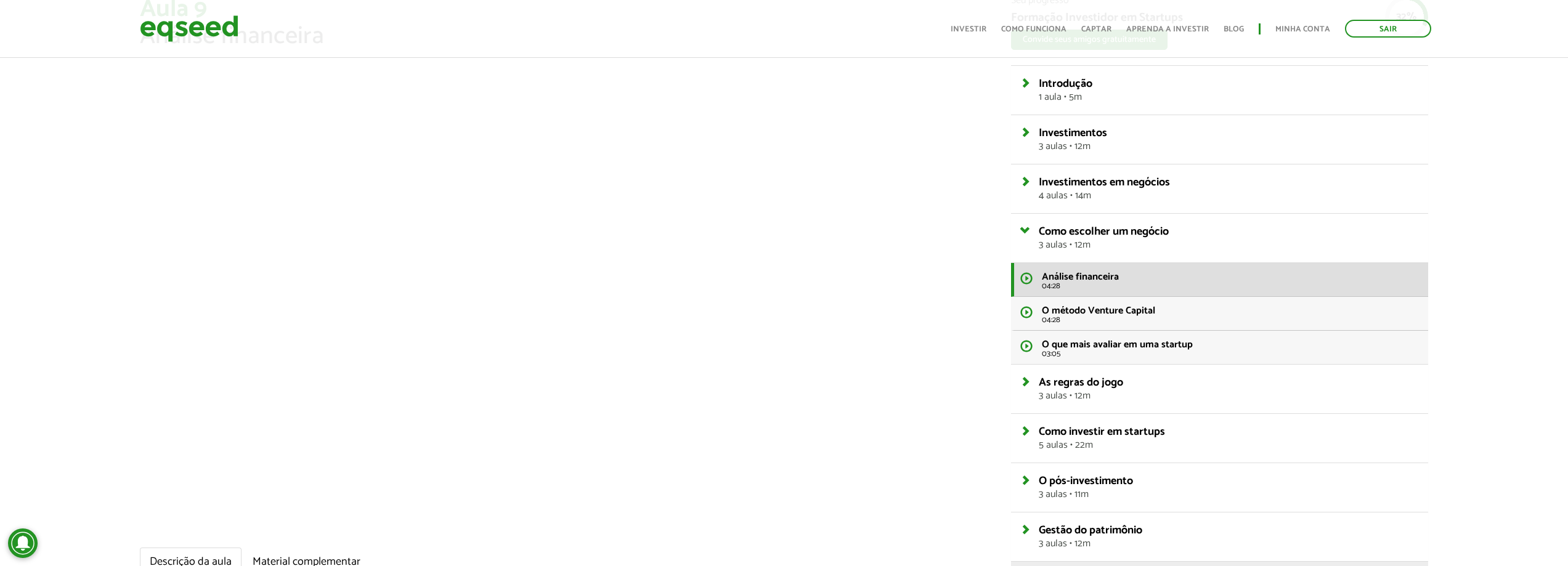
click at [651, 546] on div "Aula 9 Análise financeira Descrição da aula Material complementar Analisar os n…" at bounding box center [566, 322] width 871 height 655
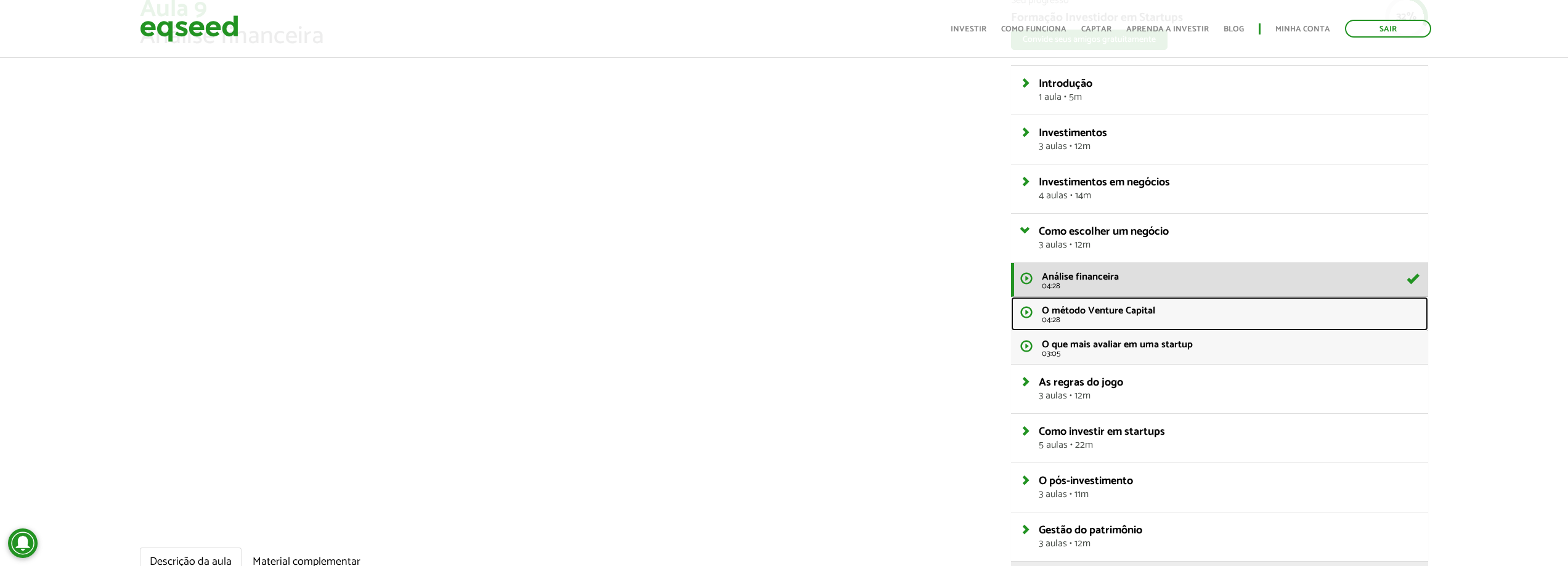
click at [1051, 313] on span "O método Venture Capital" at bounding box center [1098, 311] width 113 height 17
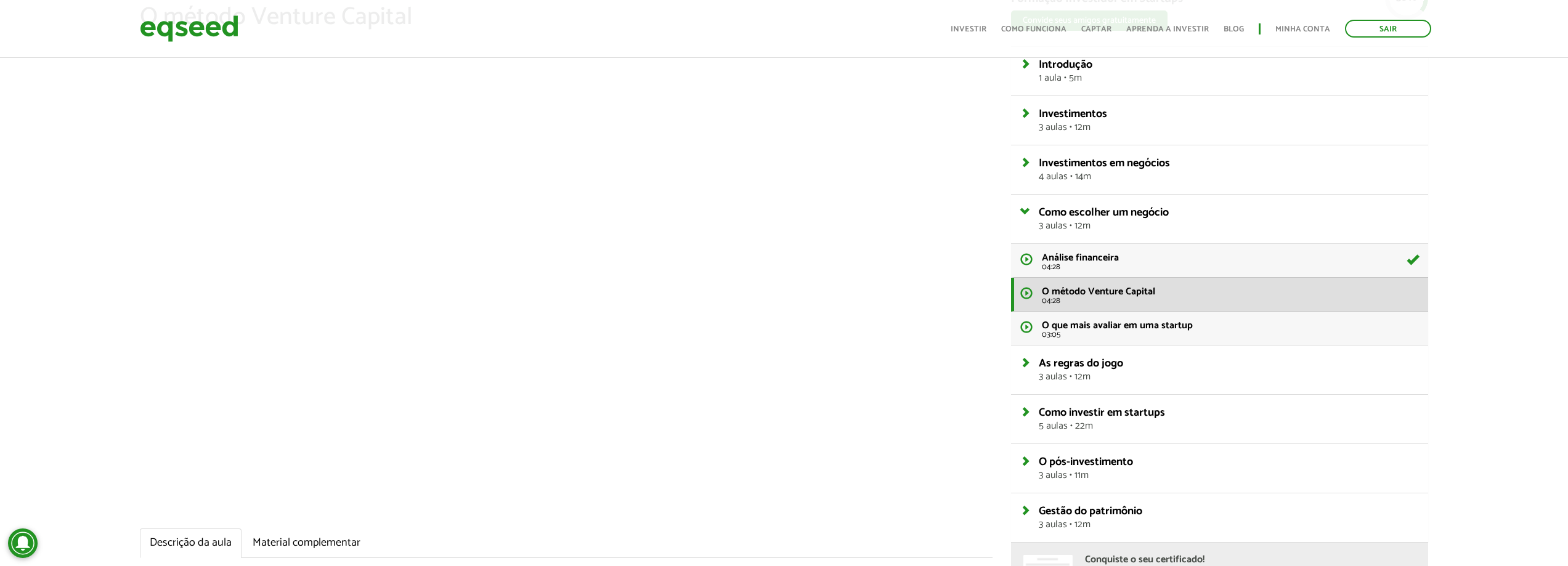
scroll to position [91, 0]
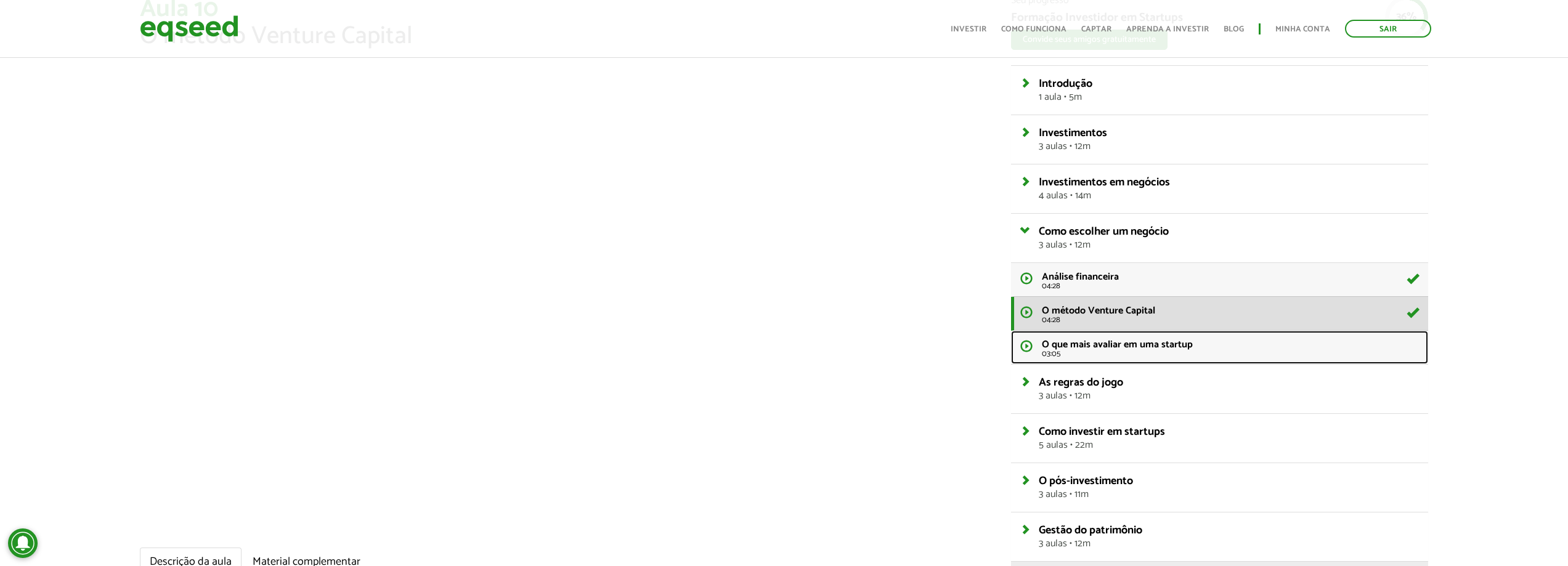
click at [1129, 348] on span "O que mais avaliar em uma startup" at bounding box center [1118, 345] width 151 height 17
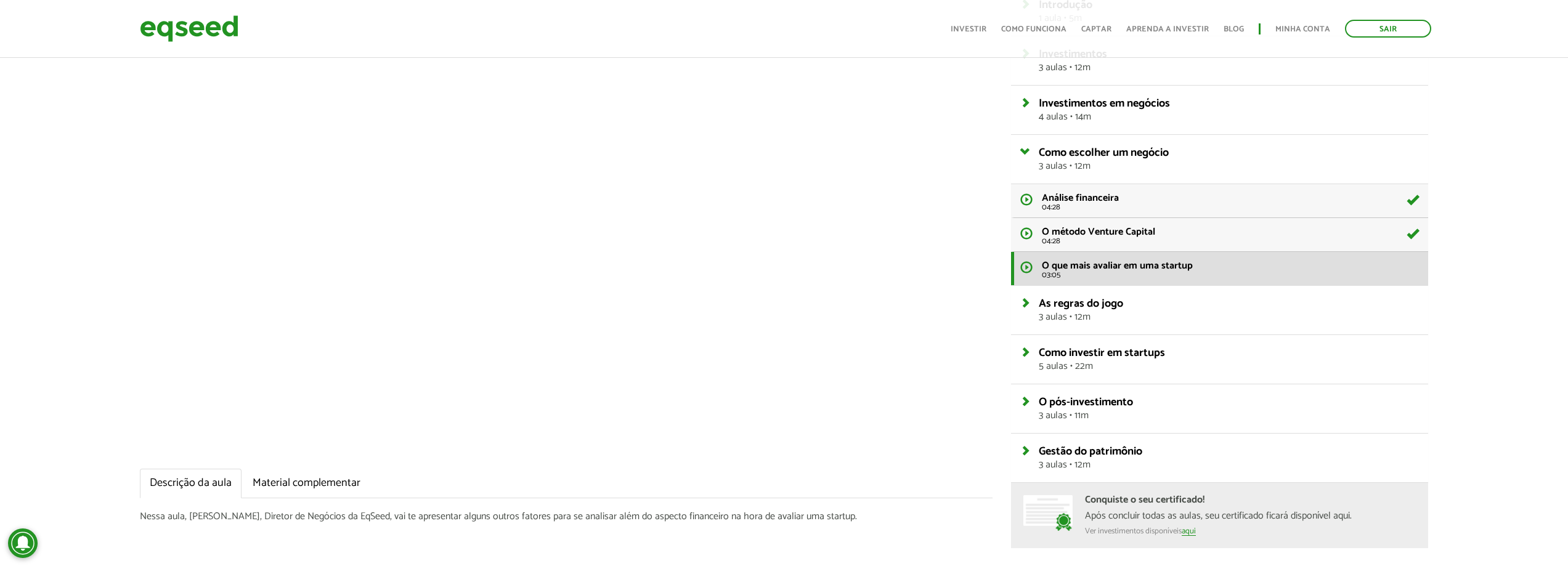
scroll to position [152, 0]
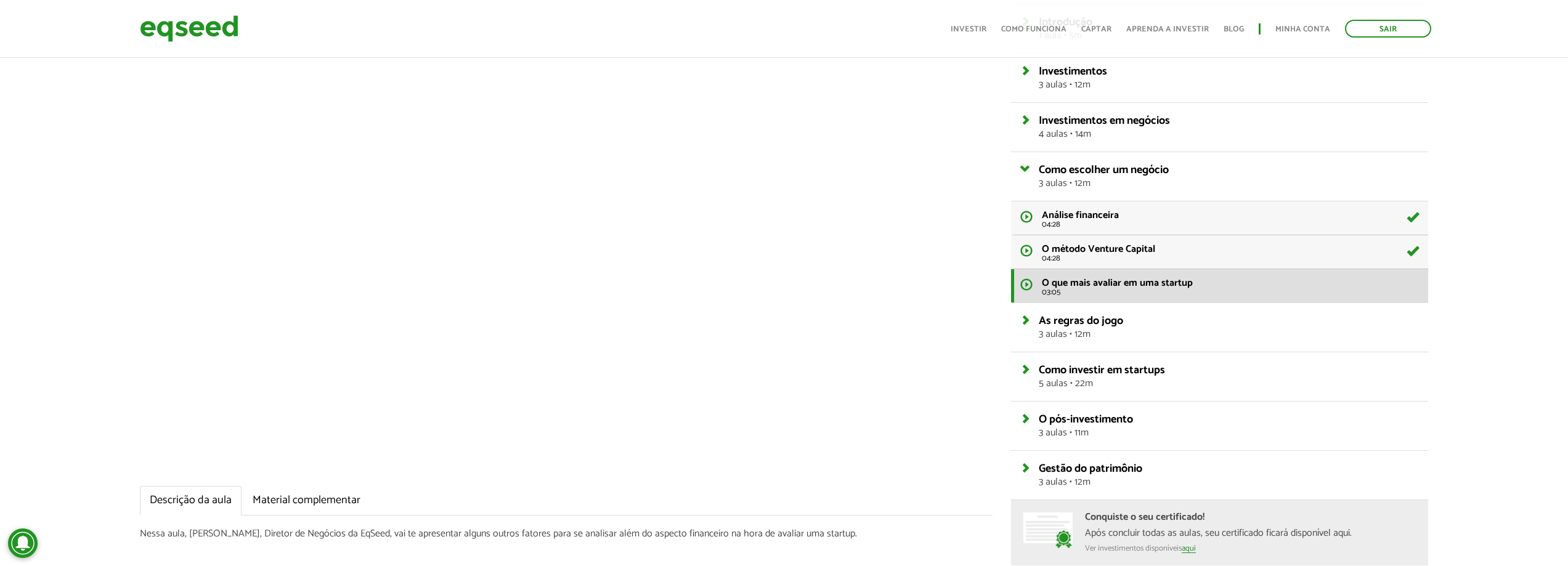
click at [799, 511] on ul "Descrição da aula Material complementar" at bounding box center [566, 501] width 852 height 30
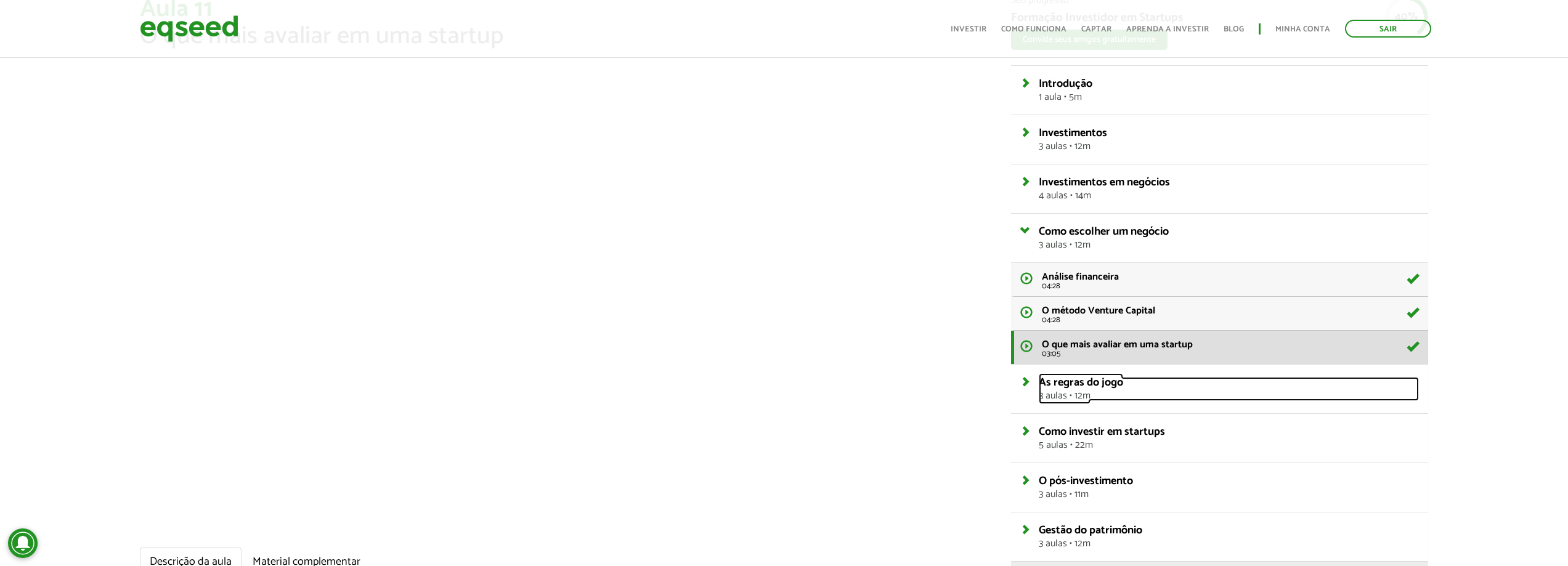
click at [1095, 389] on span "As regras do jogo" at bounding box center [1080, 383] width 84 height 19
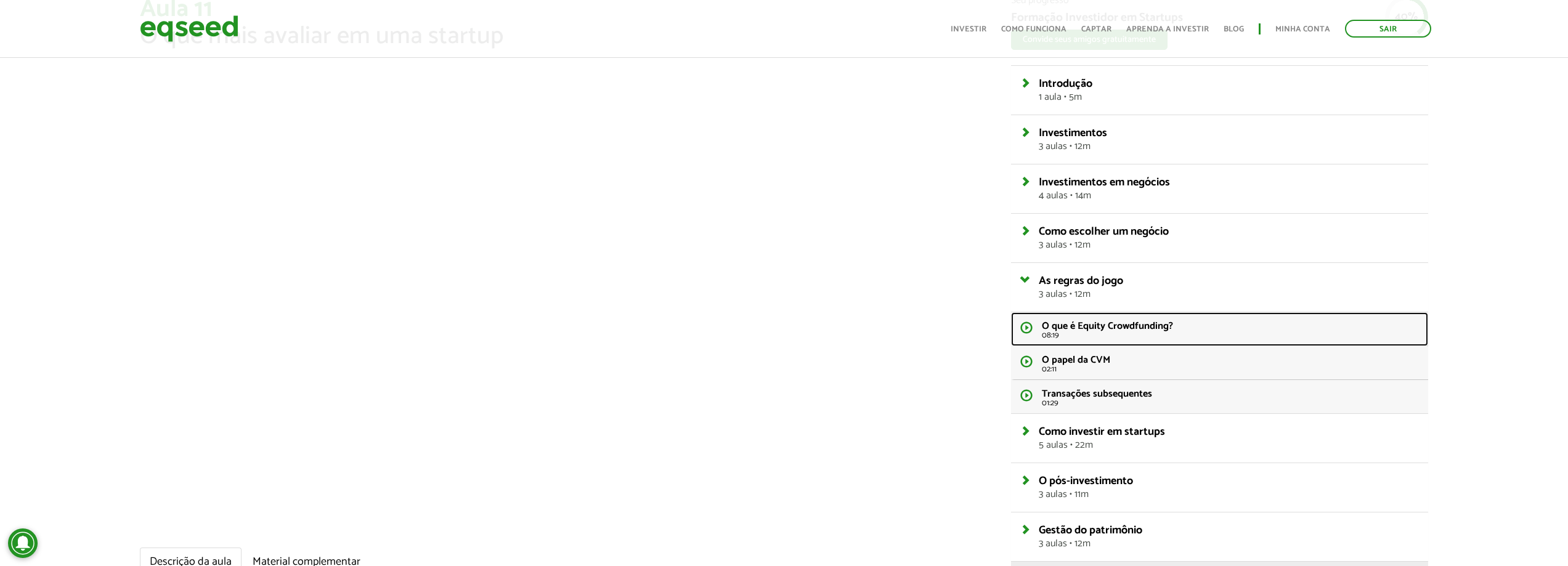
click at [1063, 324] on span "O que é Equity Crowdfunding?" at bounding box center [1107, 326] width 131 height 17
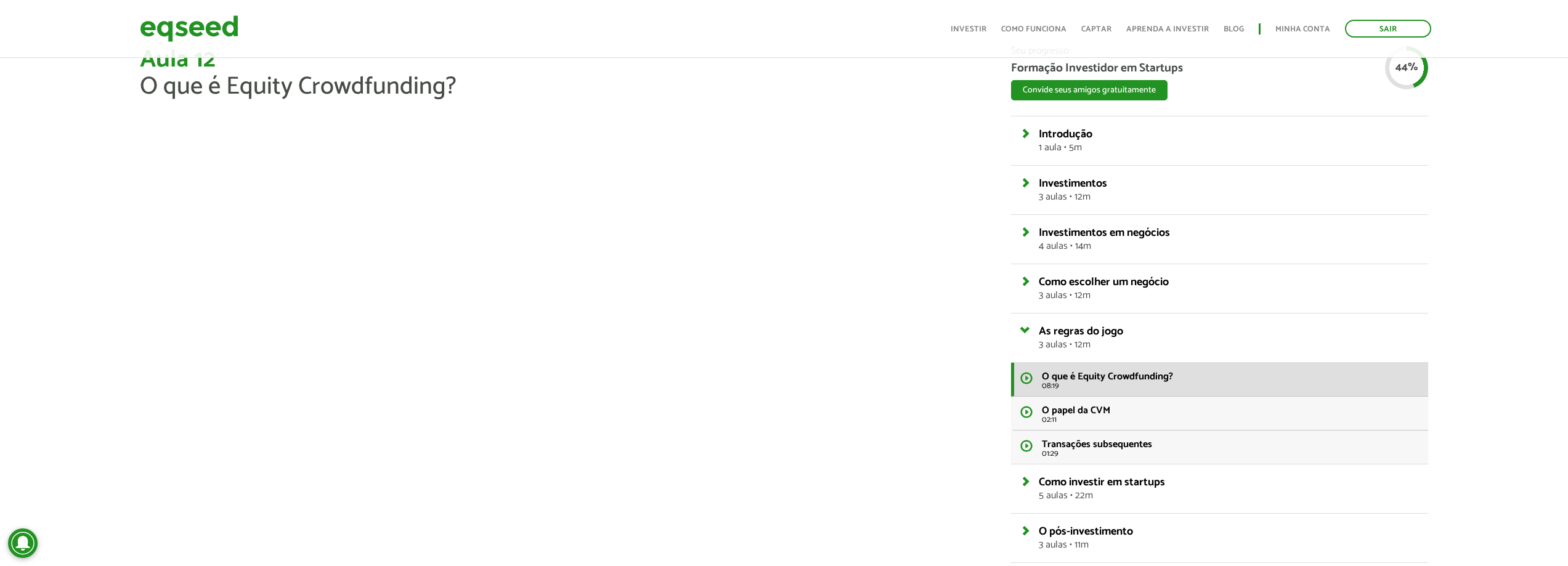
scroll to position [62, 0]
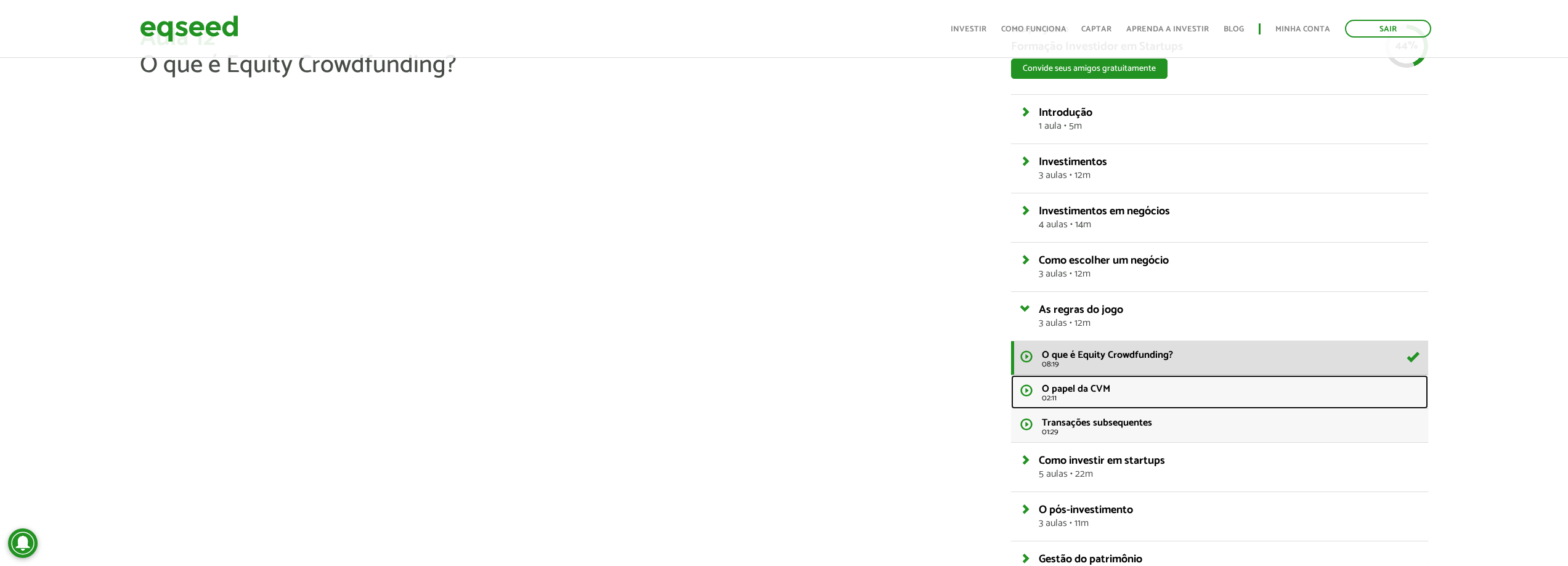
click at [1079, 385] on span "O papel da CVM" at bounding box center [1076, 389] width 68 height 17
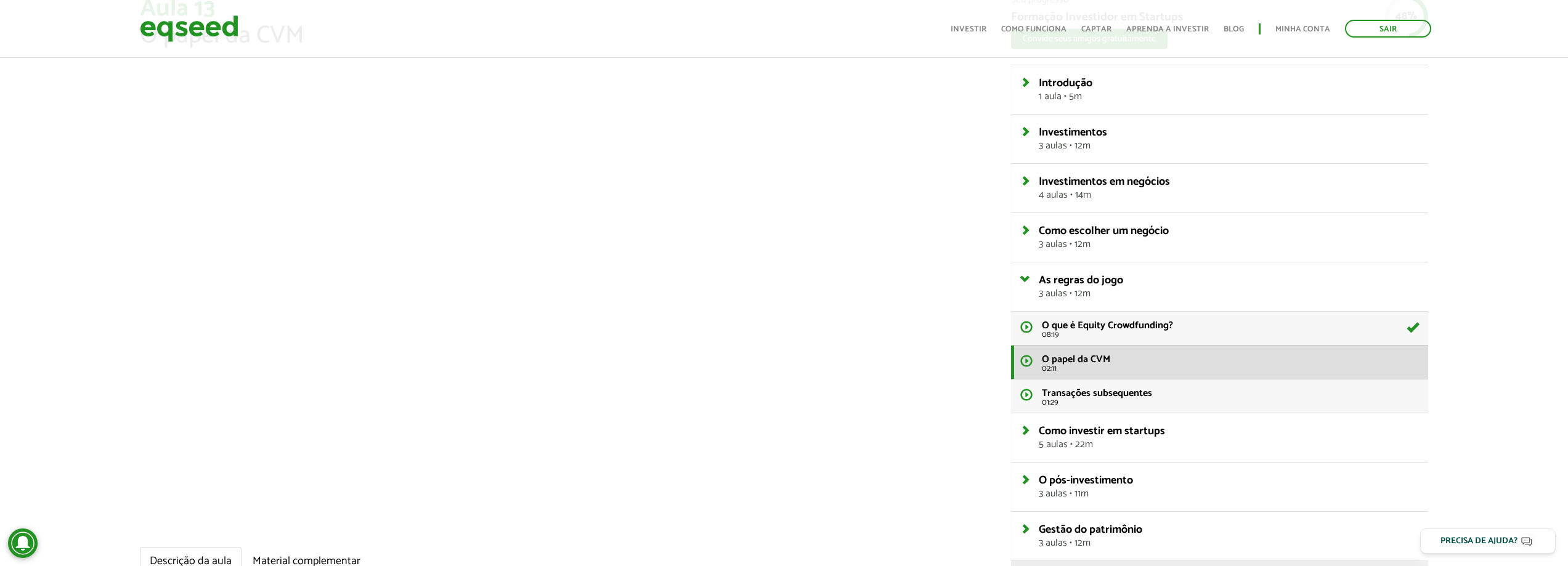
scroll to position [91, 0]
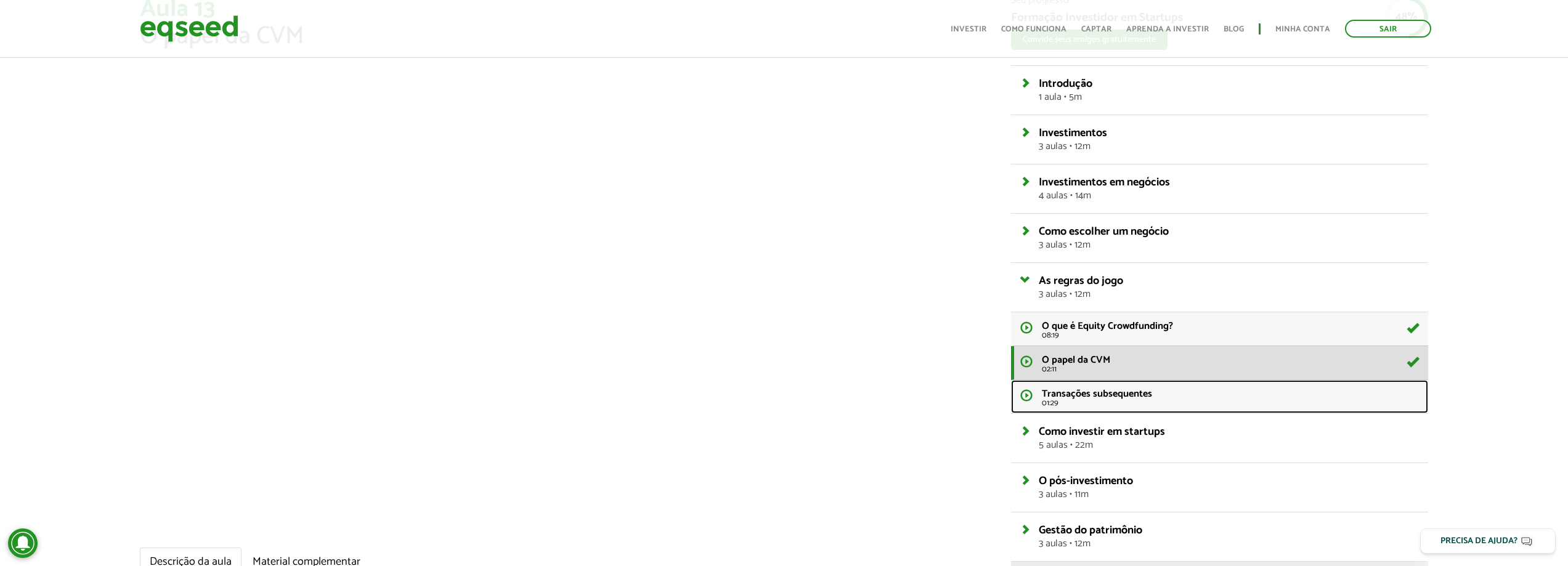
click at [1119, 401] on span "Transações subsequentes" at bounding box center [1097, 394] width 110 height 17
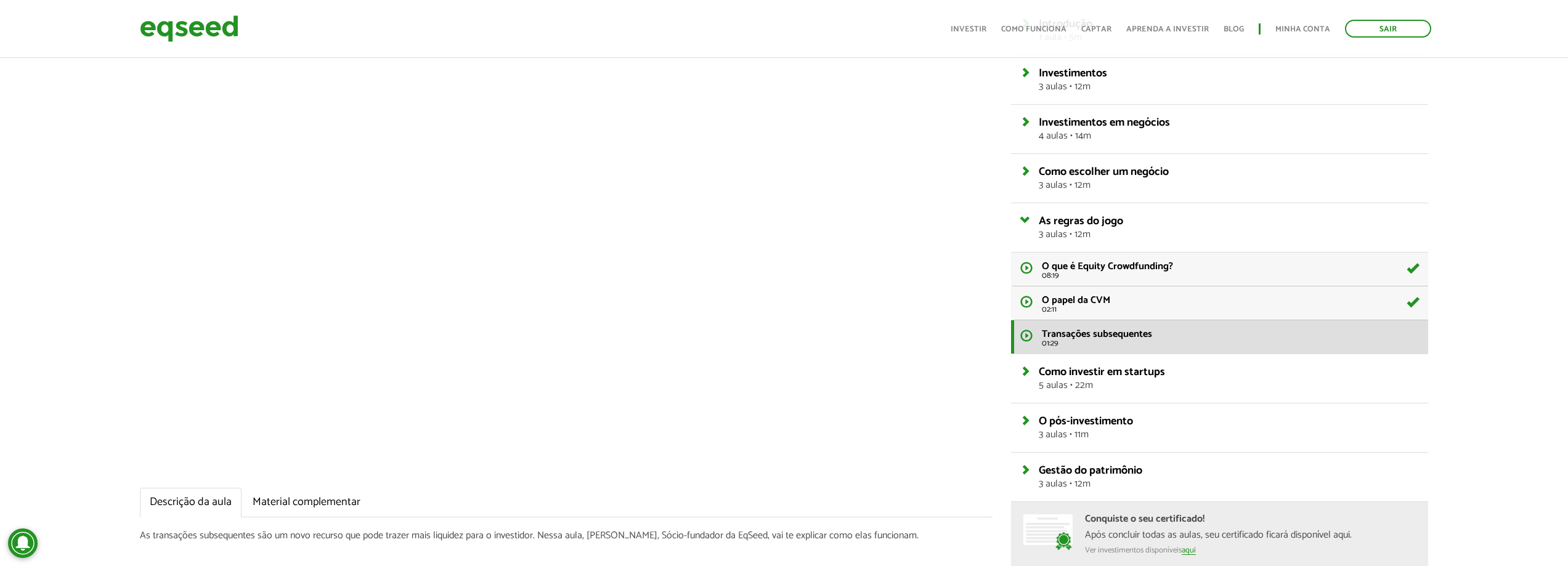
scroll to position [152, 0]
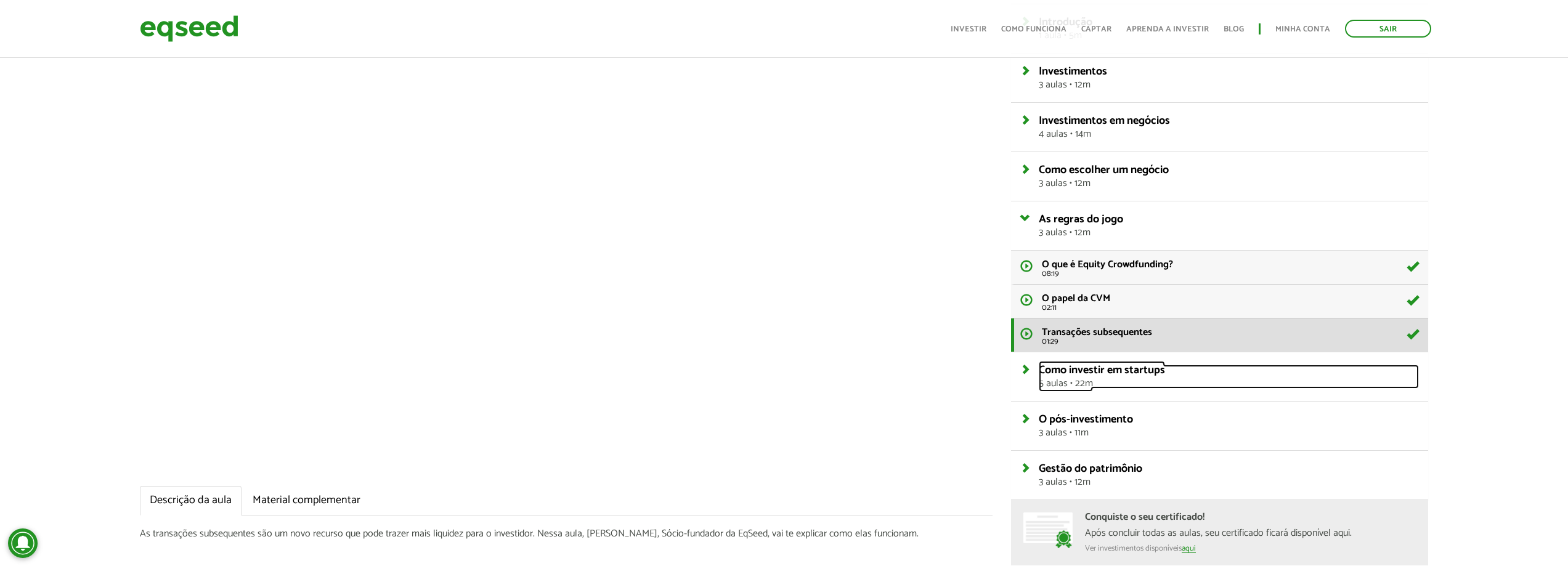
click at [1048, 374] on span "Como investir em startups" at bounding box center [1101, 370] width 126 height 19
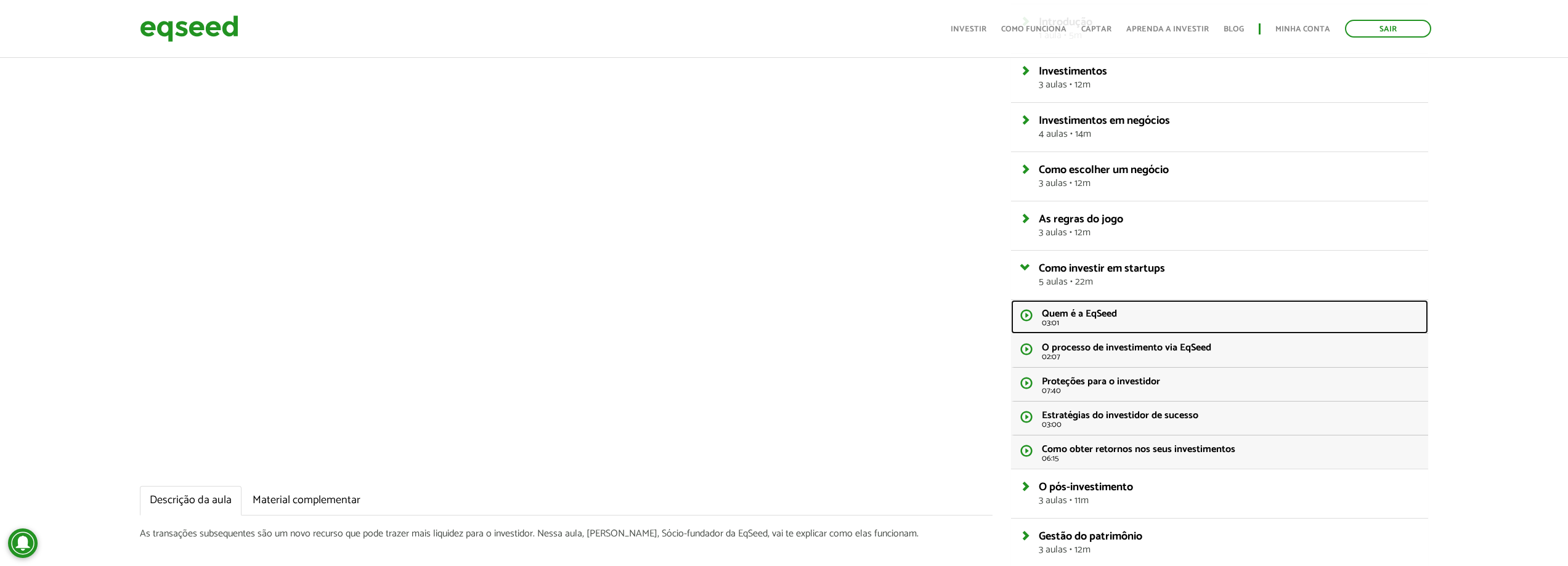
click at [1086, 316] on span "Quem é a EqSeed" at bounding box center [1079, 314] width 75 height 17
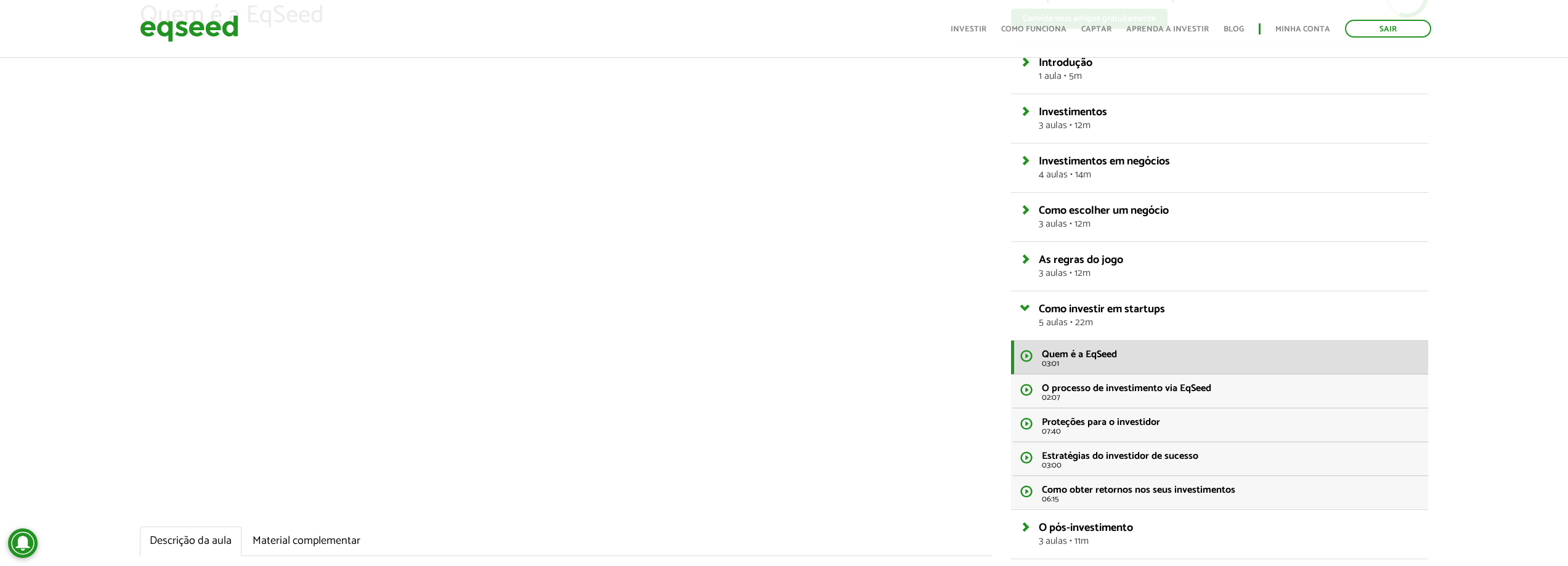
scroll to position [91, 0]
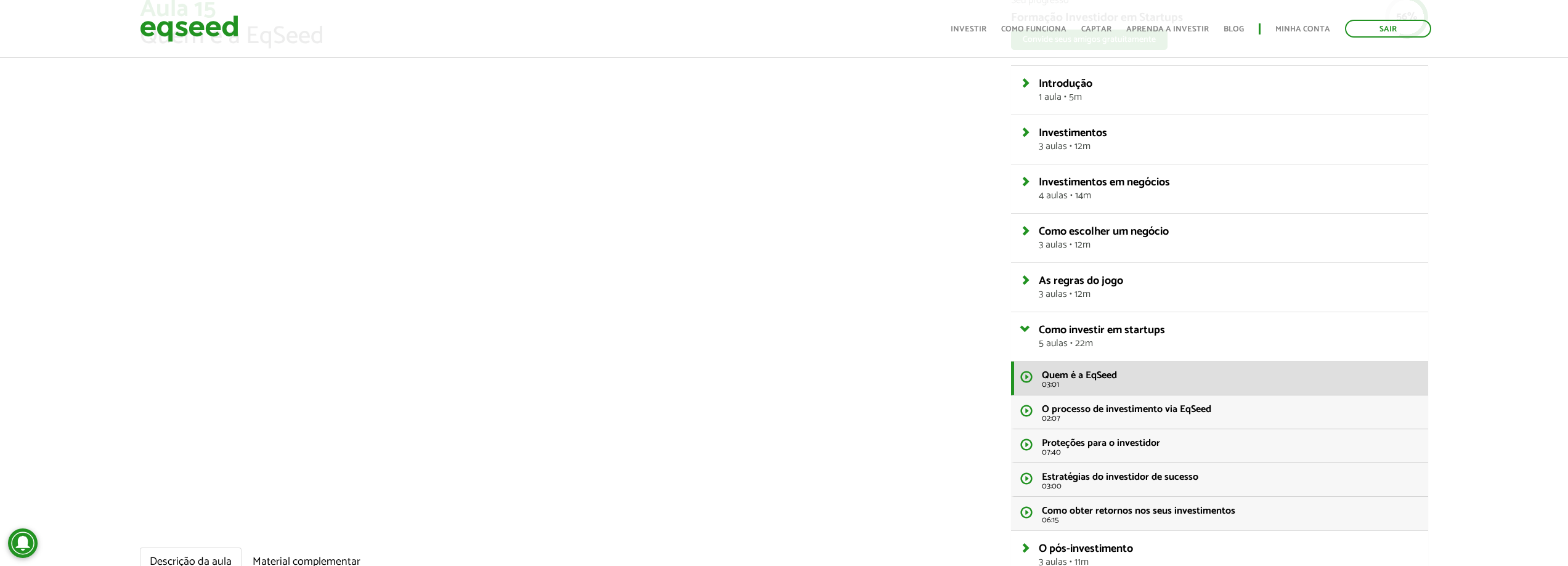
click at [824, 554] on ul "Descrição da aula Material complementar" at bounding box center [566, 562] width 852 height 30
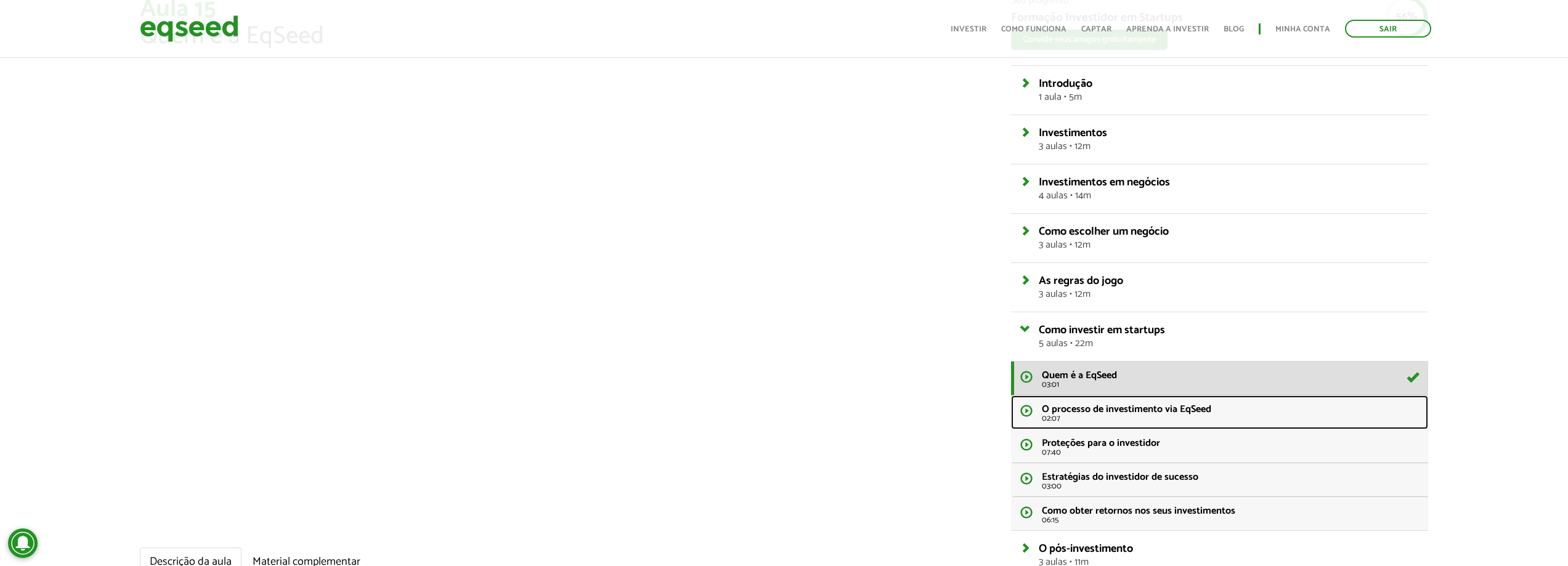
click at [1103, 419] on span "02:07" at bounding box center [1230, 418] width 377 height 8
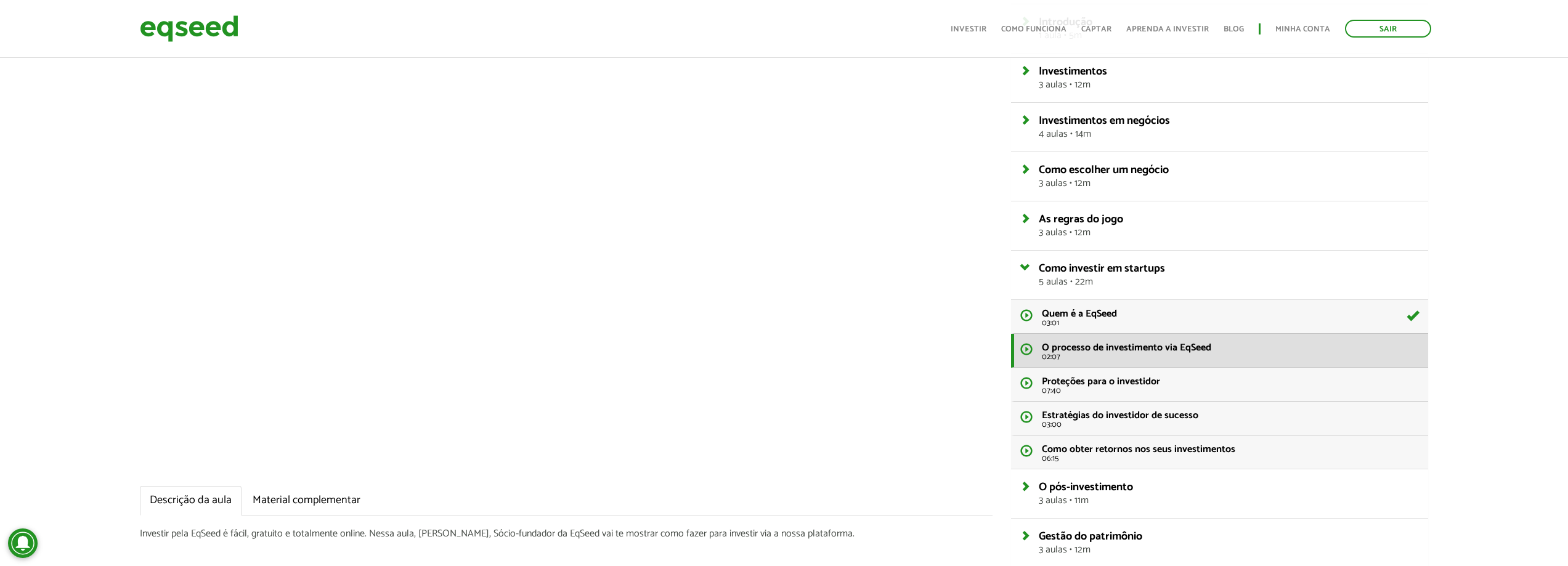
scroll to position [91, 0]
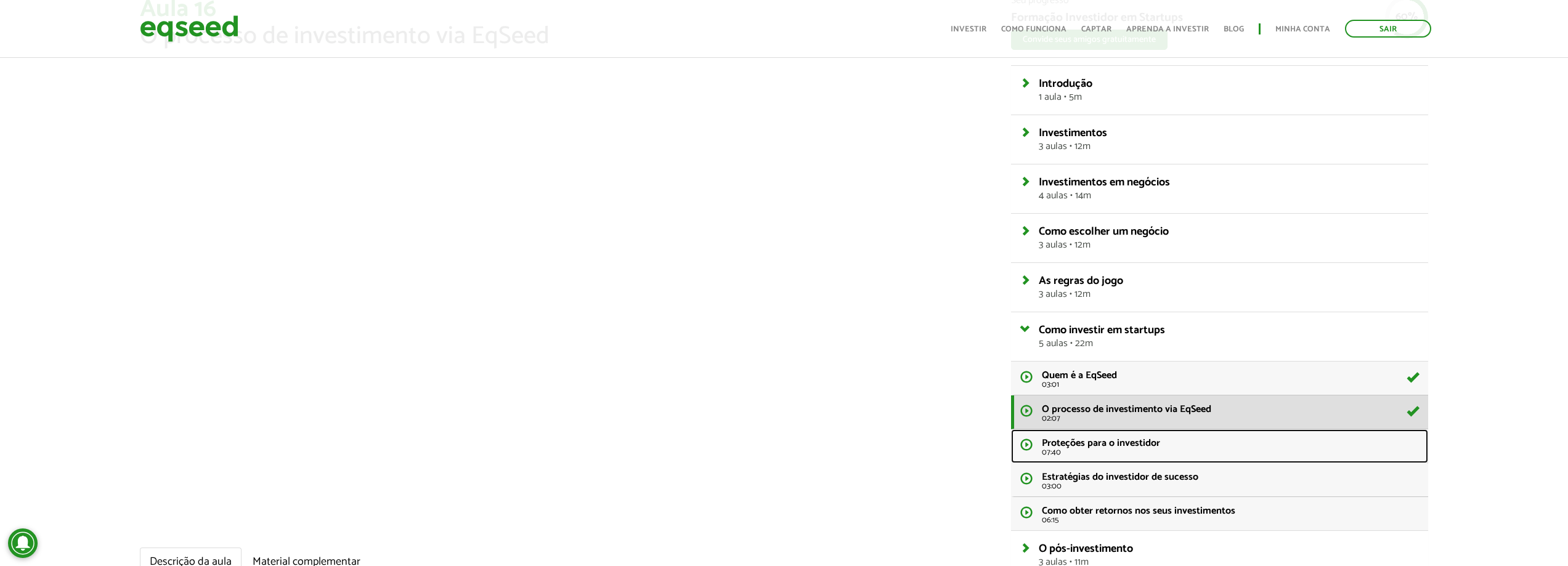
click at [1118, 447] on span "Proteções para o investidor" at bounding box center [1101, 443] width 119 height 17
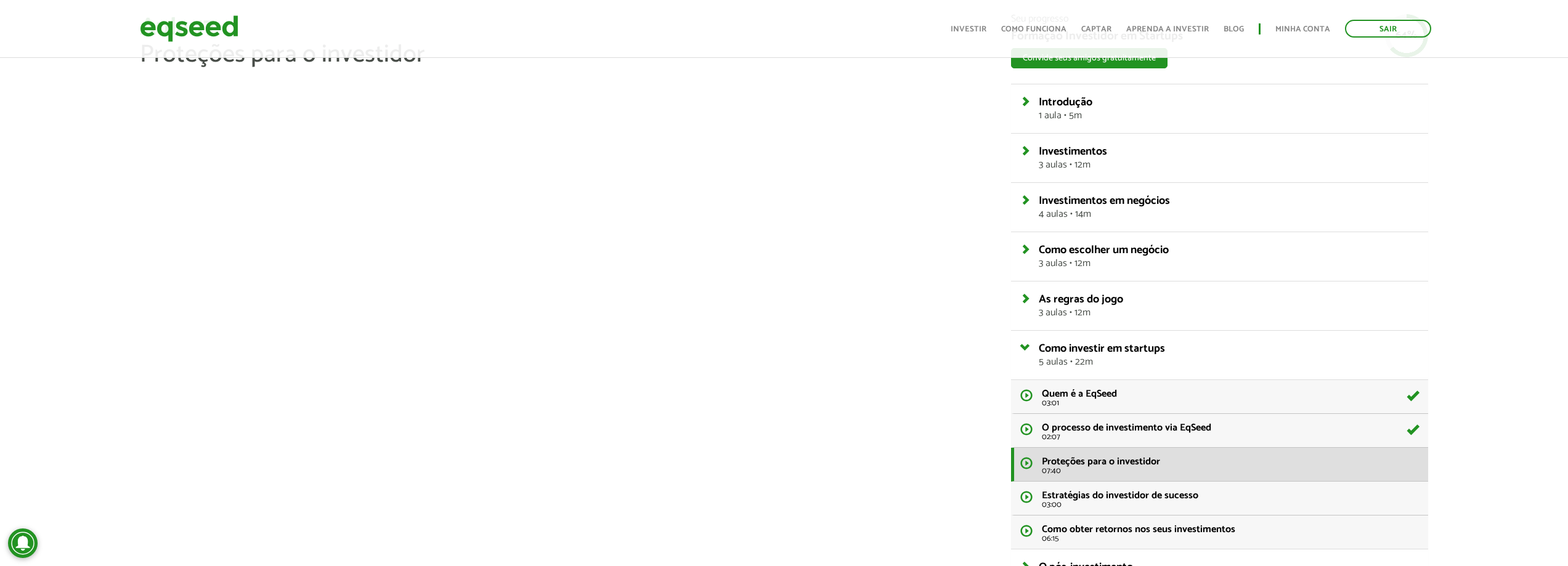
scroll to position [91, 0]
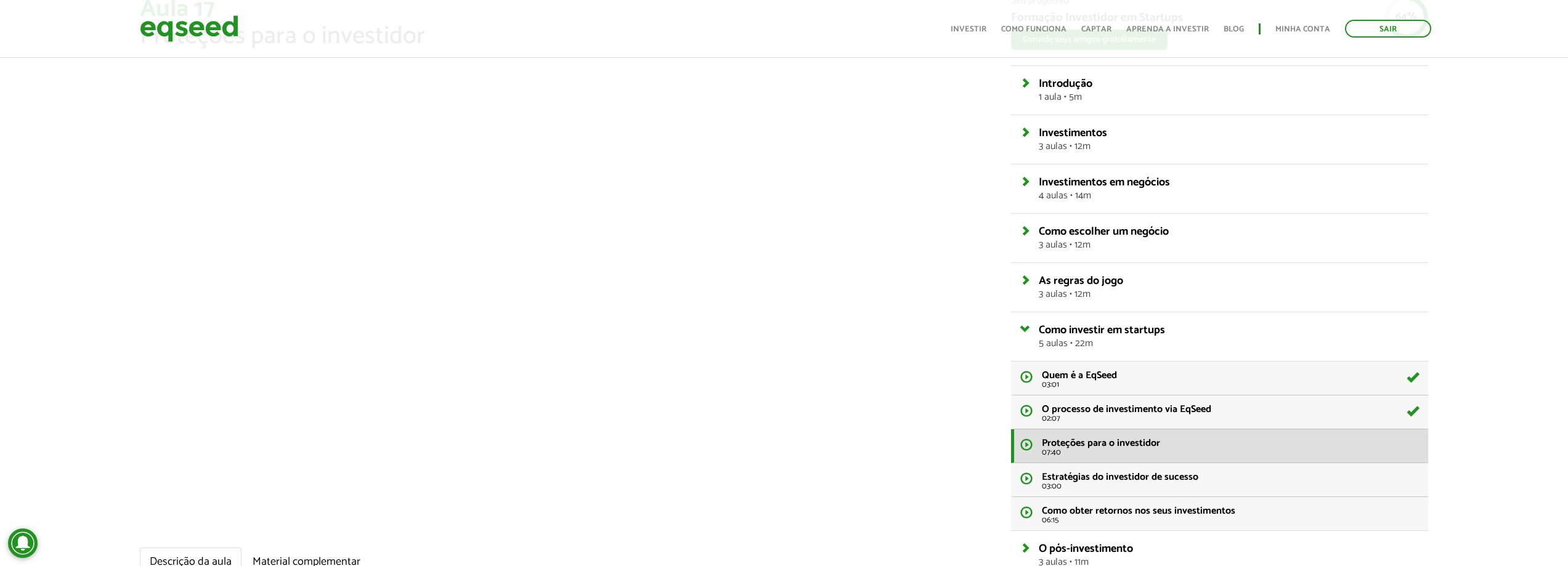
click at [569, 559] on ul "Descrição da aula Material complementar" at bounding box center [566, 562] width 852 height 30
